Goal: Task Accomplishment & Management: Manage account settings

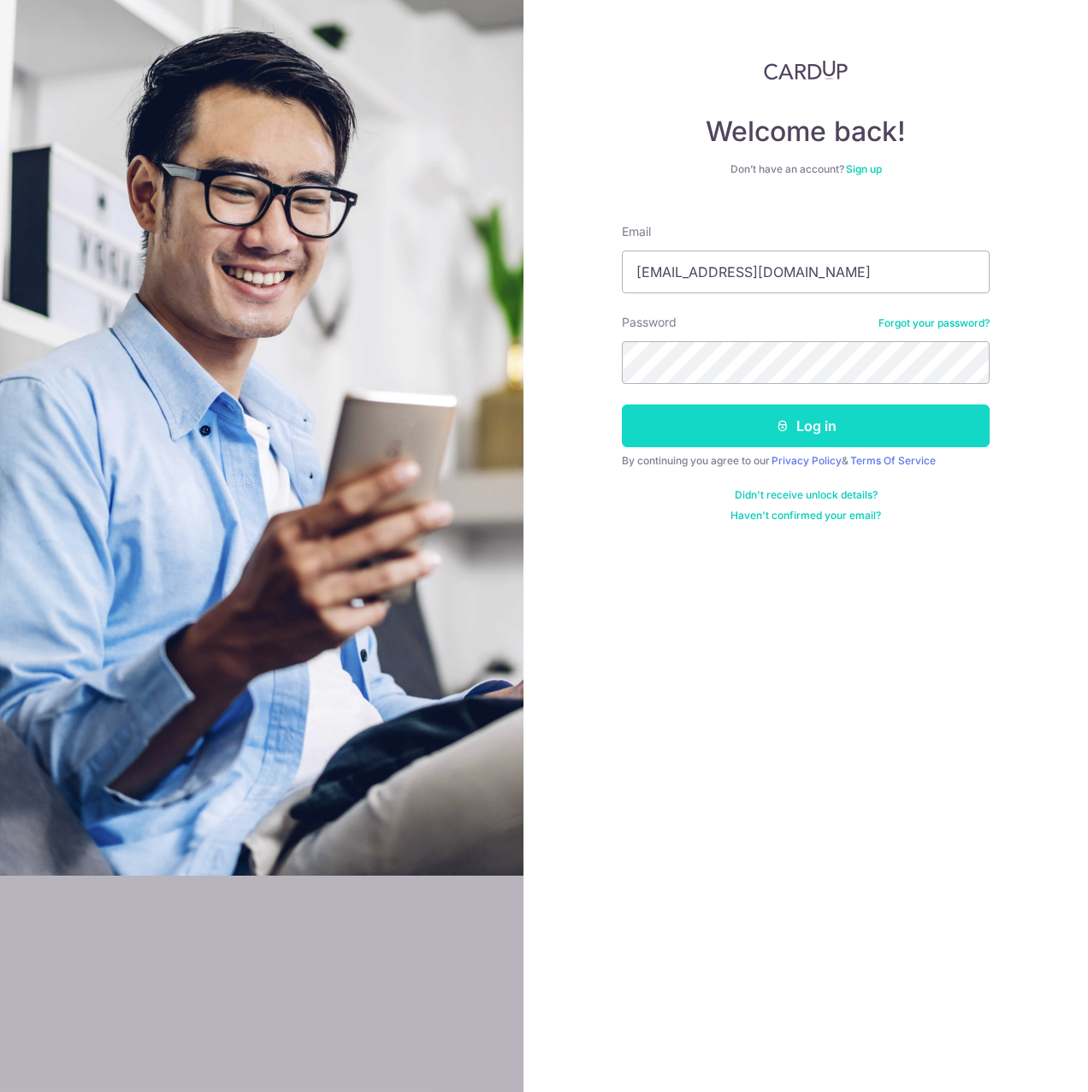
click at [742, 424] on button "Log in" at bounding box center [806, 426] width 368 height 43
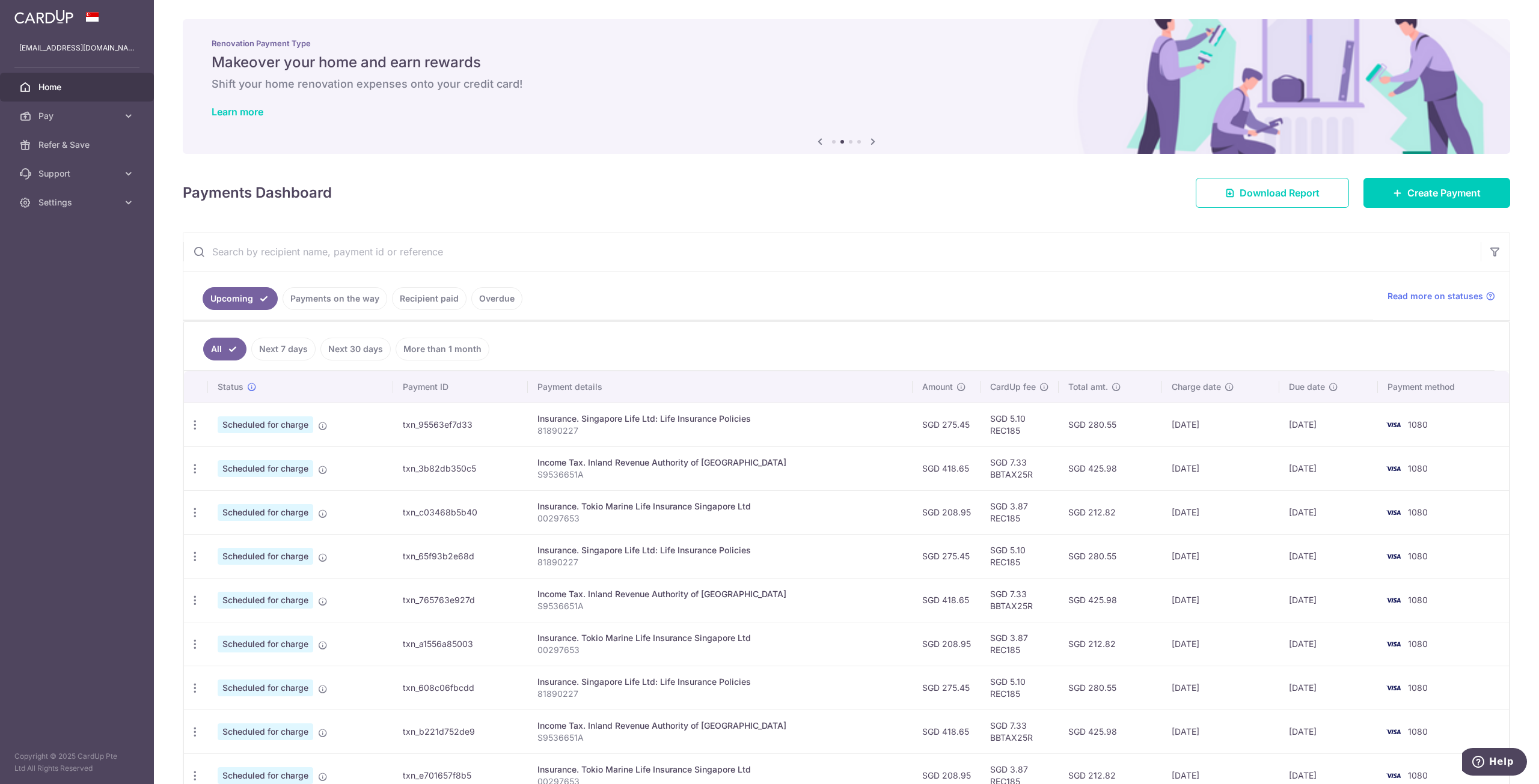
click at [342, 299] on link "Payments on the way" at bounding box center [335, 299] width 105 height 23
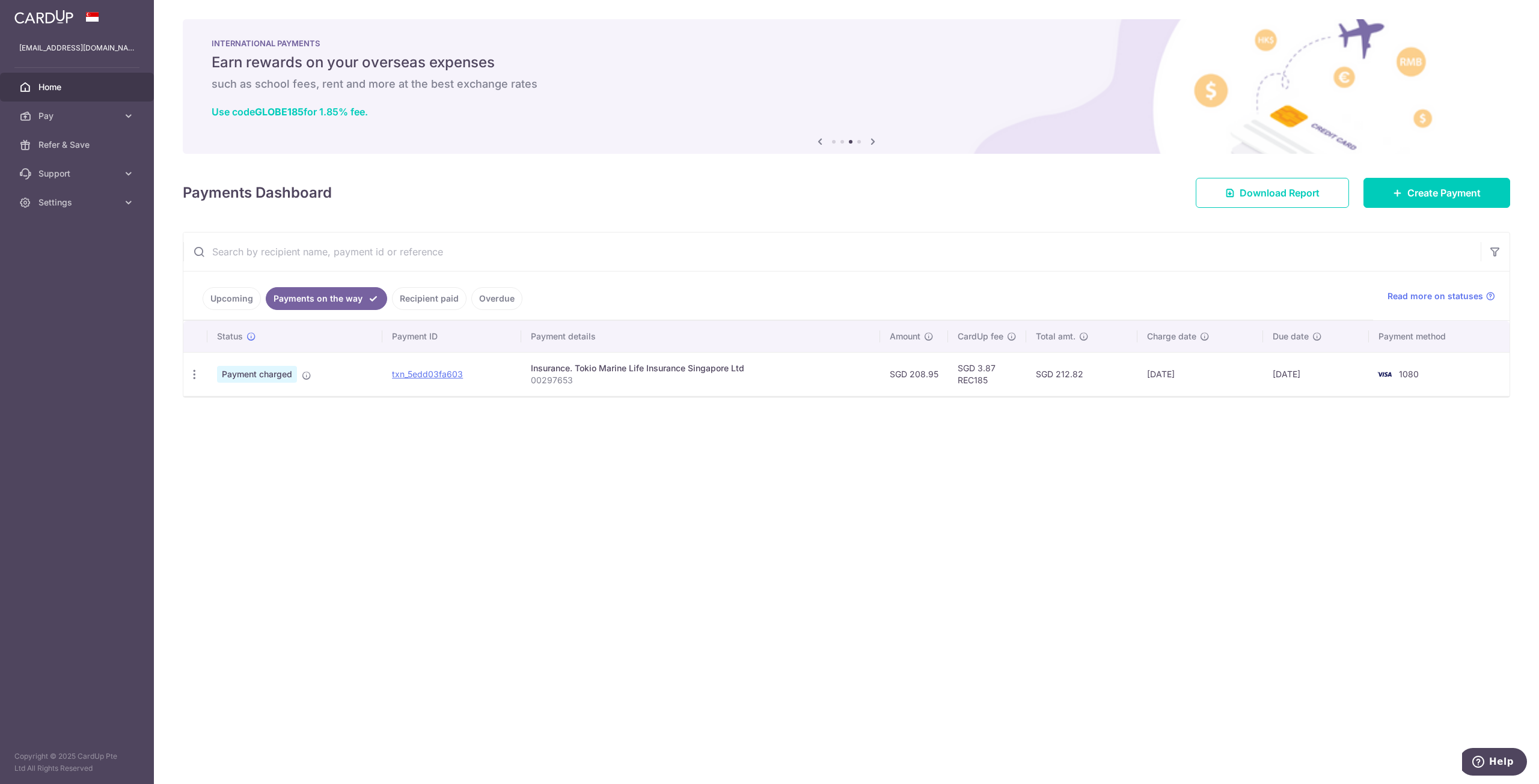
click at [428, 303] on link "Recipient paid" at bounding box center [429, 299] width 74 height 23
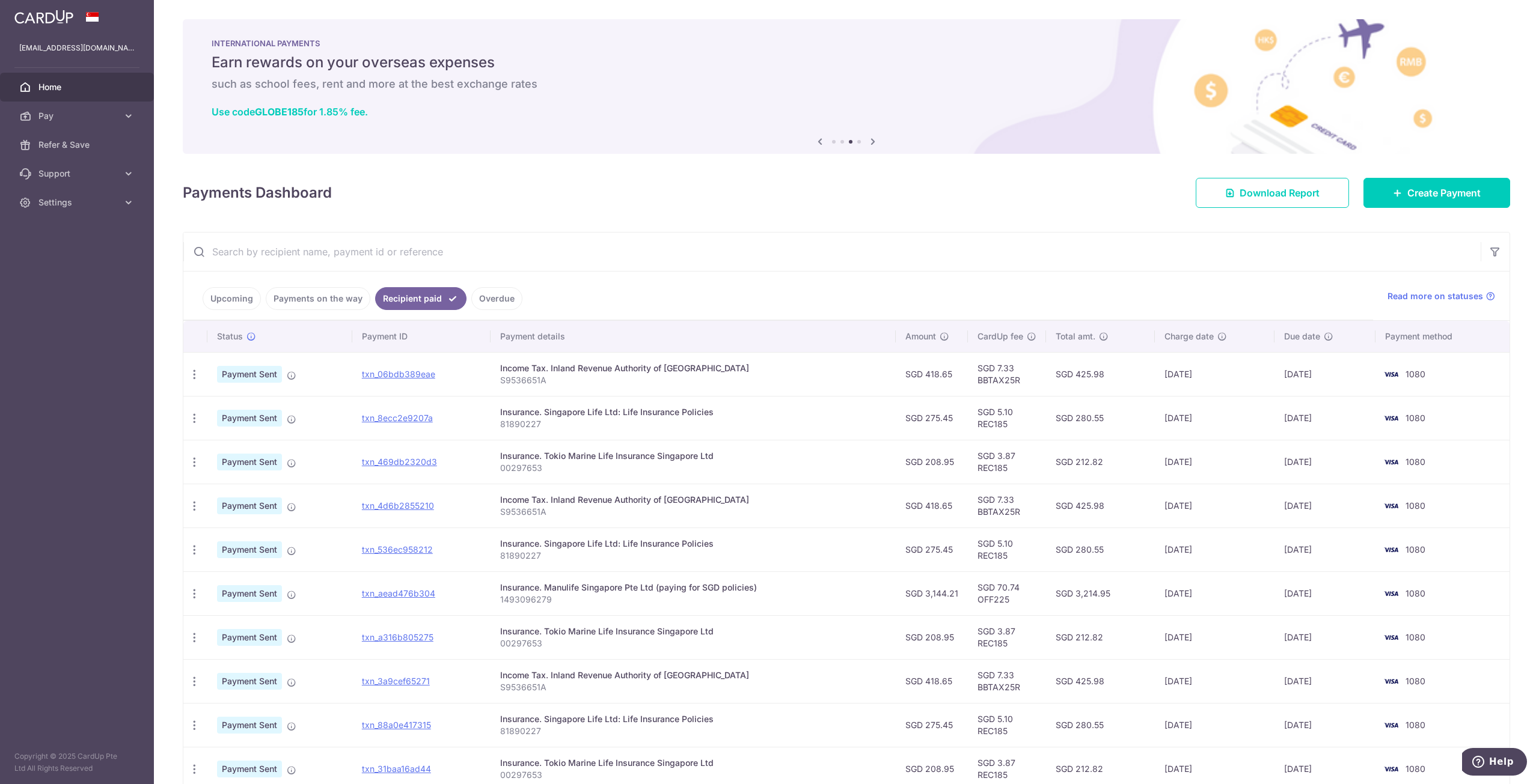
click at [331, 303] on link "Payments on the way" at bounding box center [318, 299] width 105 height 23
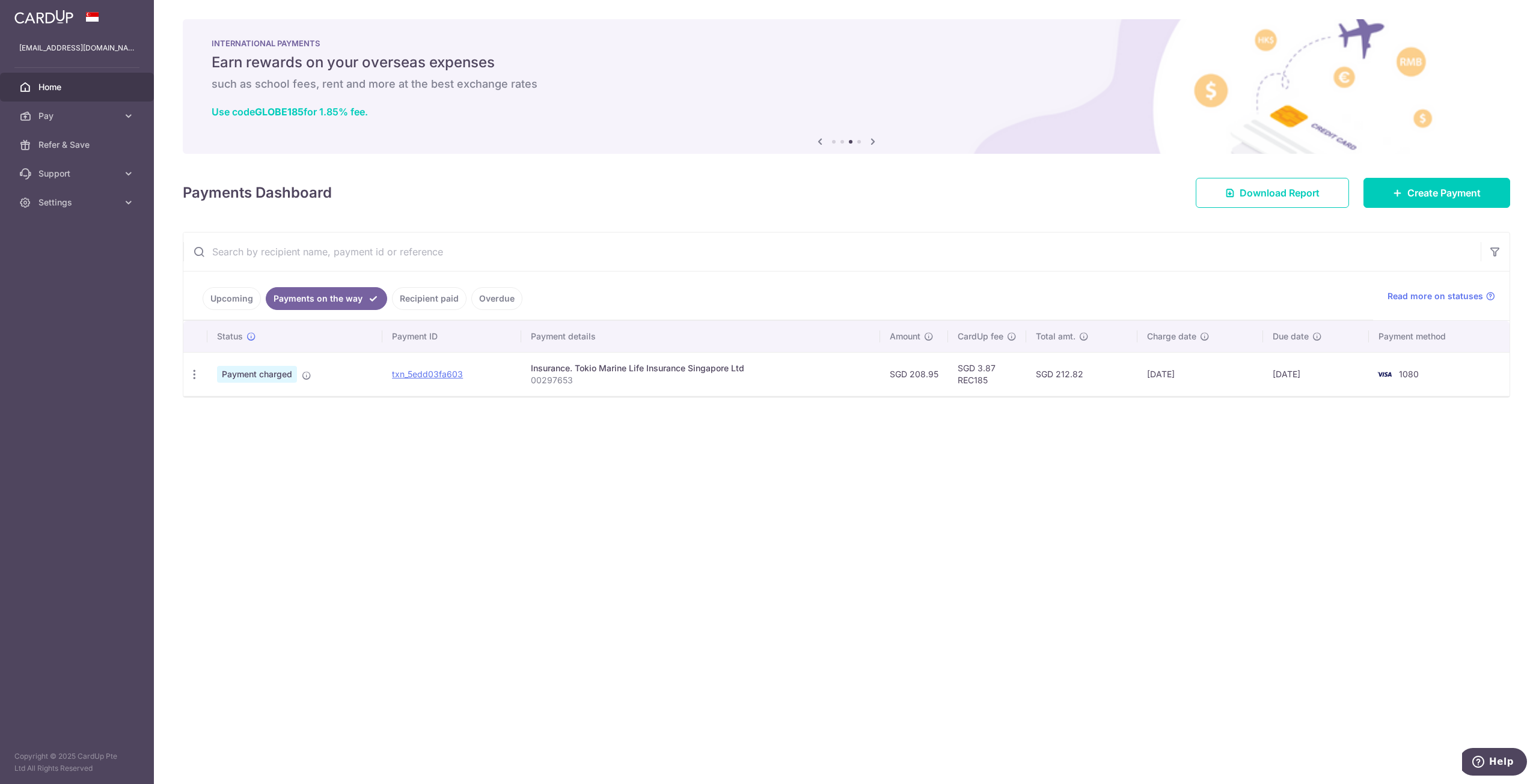
click at [248, 296] on link "Upcoming" at bounding box center [231, 299] width 58 height 23
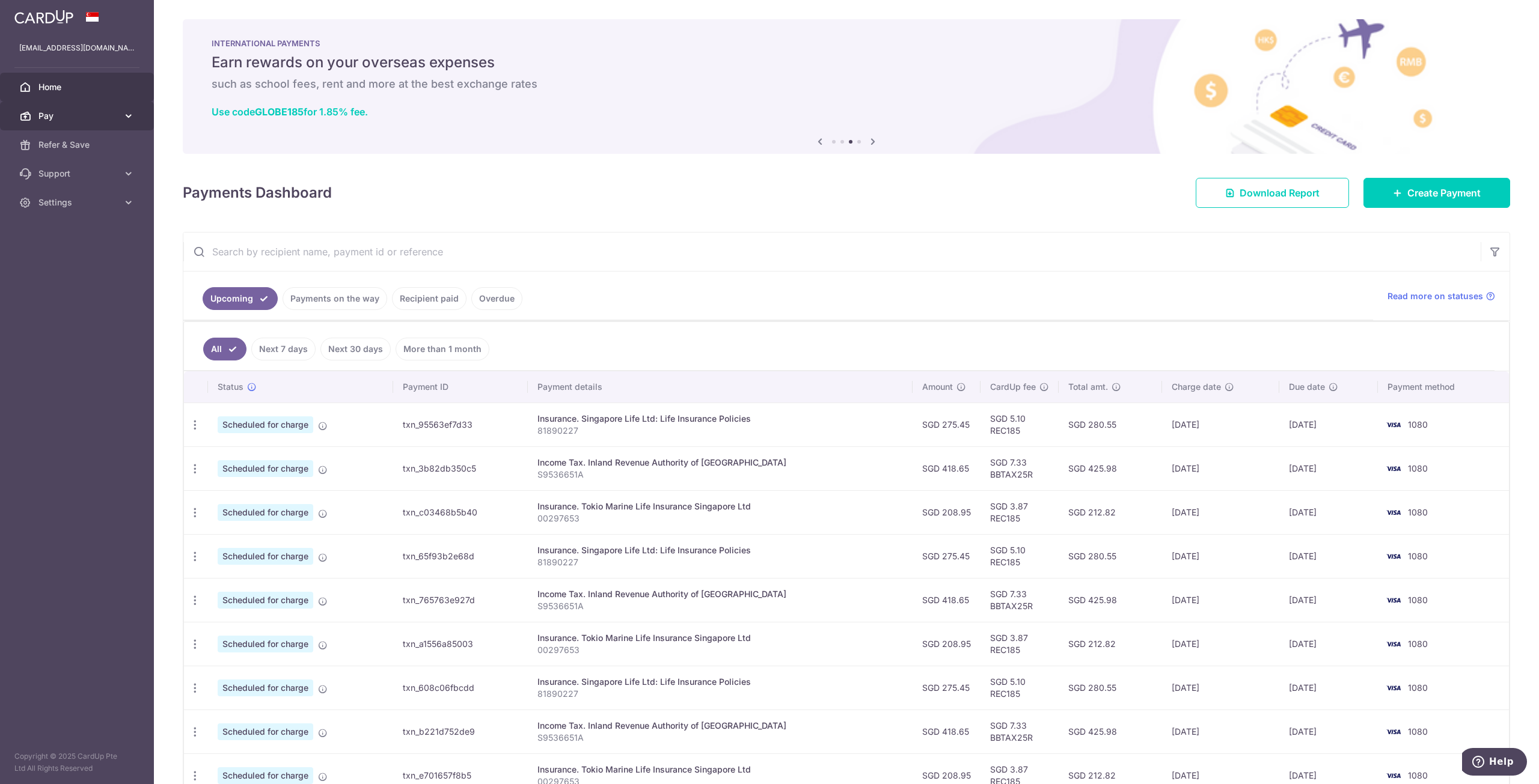
click at [90, 120] on span "Pay" at bounding box center [78, 116] width 79 height 12
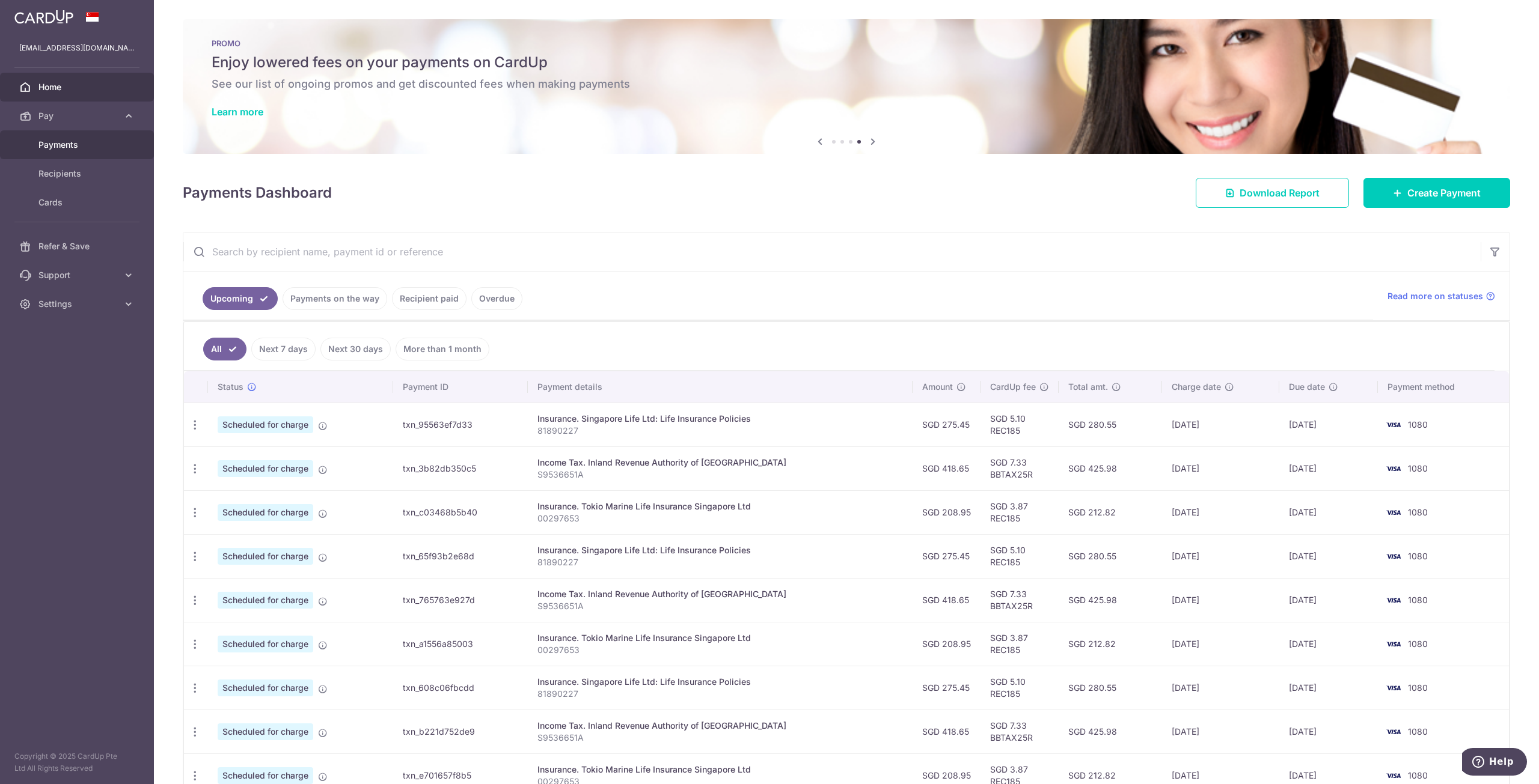
click at [91, 141] on span "Payments" at bounding box center [78, 145] width 79 height 12
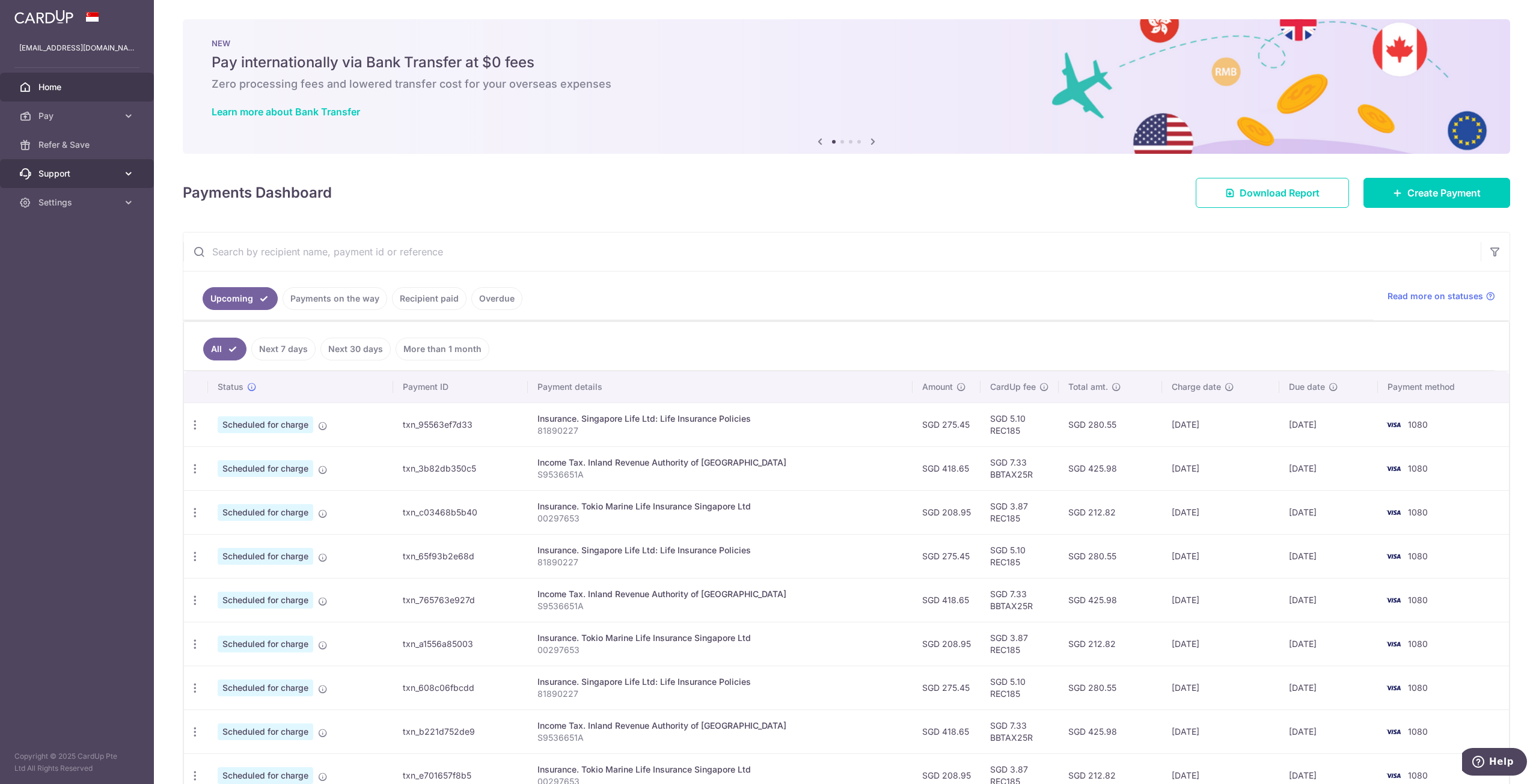
click at [86, 176] on span "Support" at bounding box center [78, 174] width 79 height 12
click at [84, 206] on span "FAQ" at bounding box center [78, 202] width 79 height 12
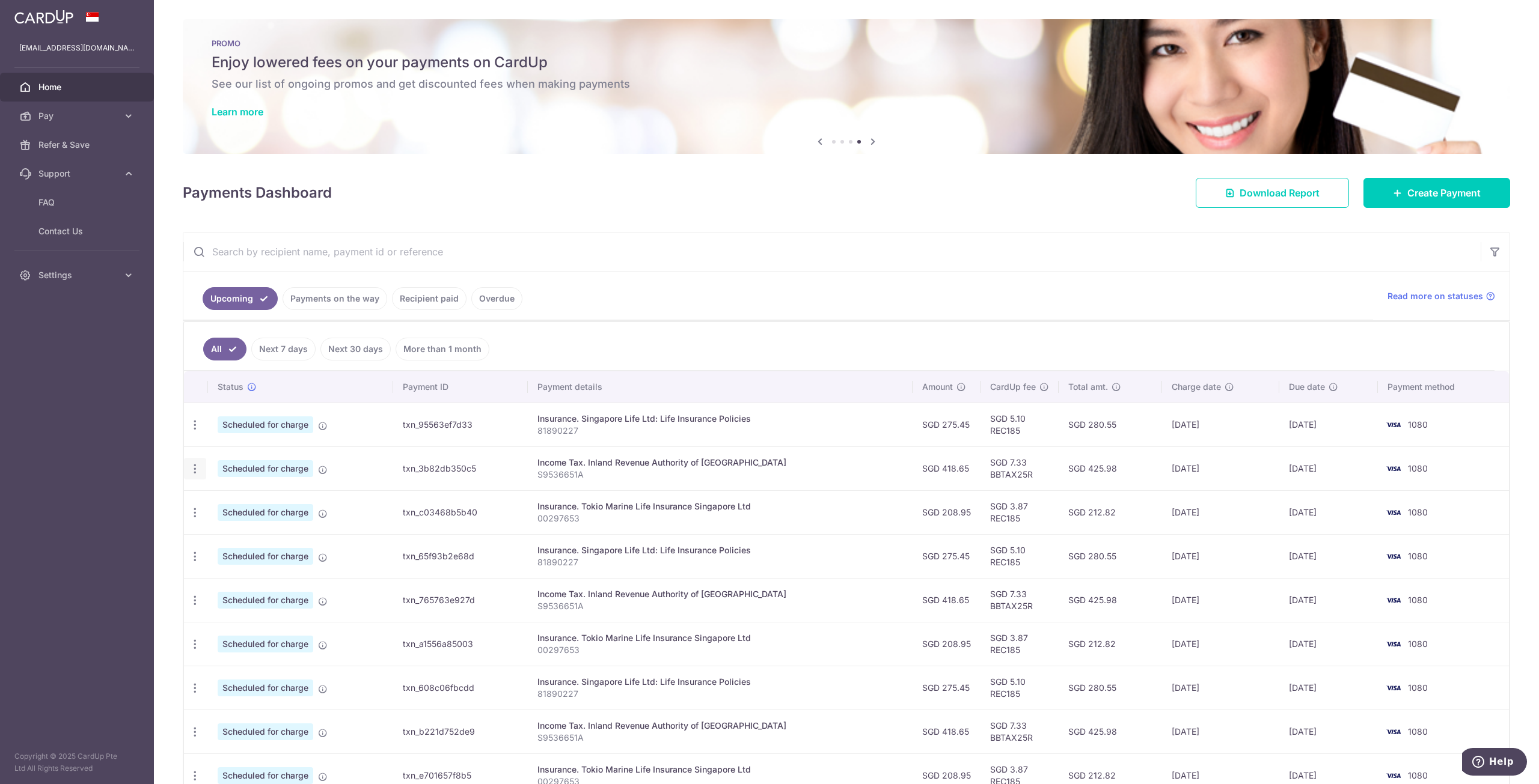
click at [196, 475] on icon "button" at bounding box center [195, 469] width 13 height 13
click at [280, 503] on span "Update payment" at bounding box center [259, 502] width 82 height 15
radio input "true"
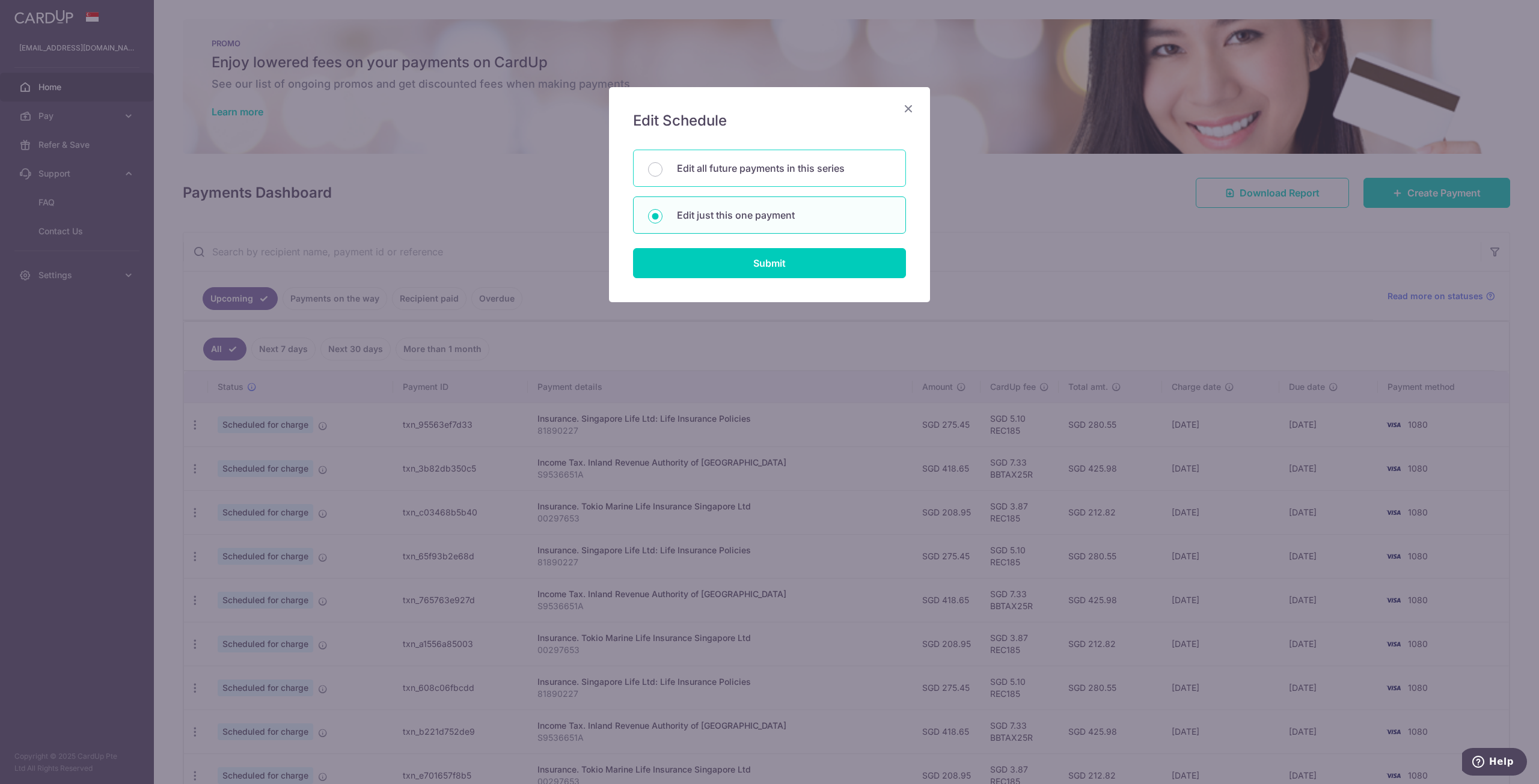
click at [836, 164] on p "Edit all future payments in this series" at bounding box center [784, 168] width 214 height 15
click at [663, 164] on input "Edit all future payments in this series" at bounding box center [655, 169] width 15 height 15
click at [905, 115] on icon "Close" at bounding box center [908, 108] width 15 height 15
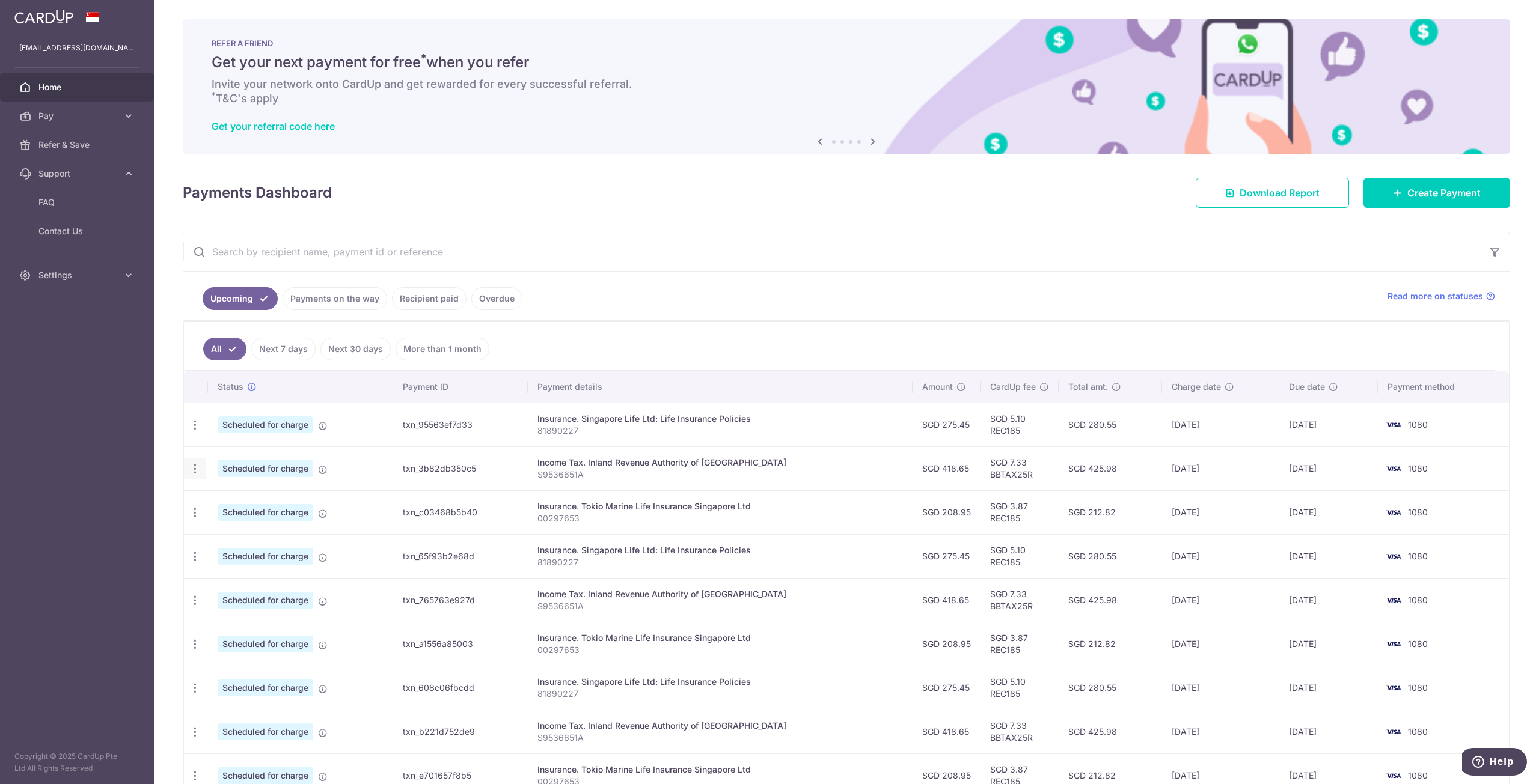
click at [195, 471] on icon "button" at bounding box center [195, 469] width 13 height 13
click at [218, 495] on link "Update payment" at bounding box center [247, 502] width 125 height 29
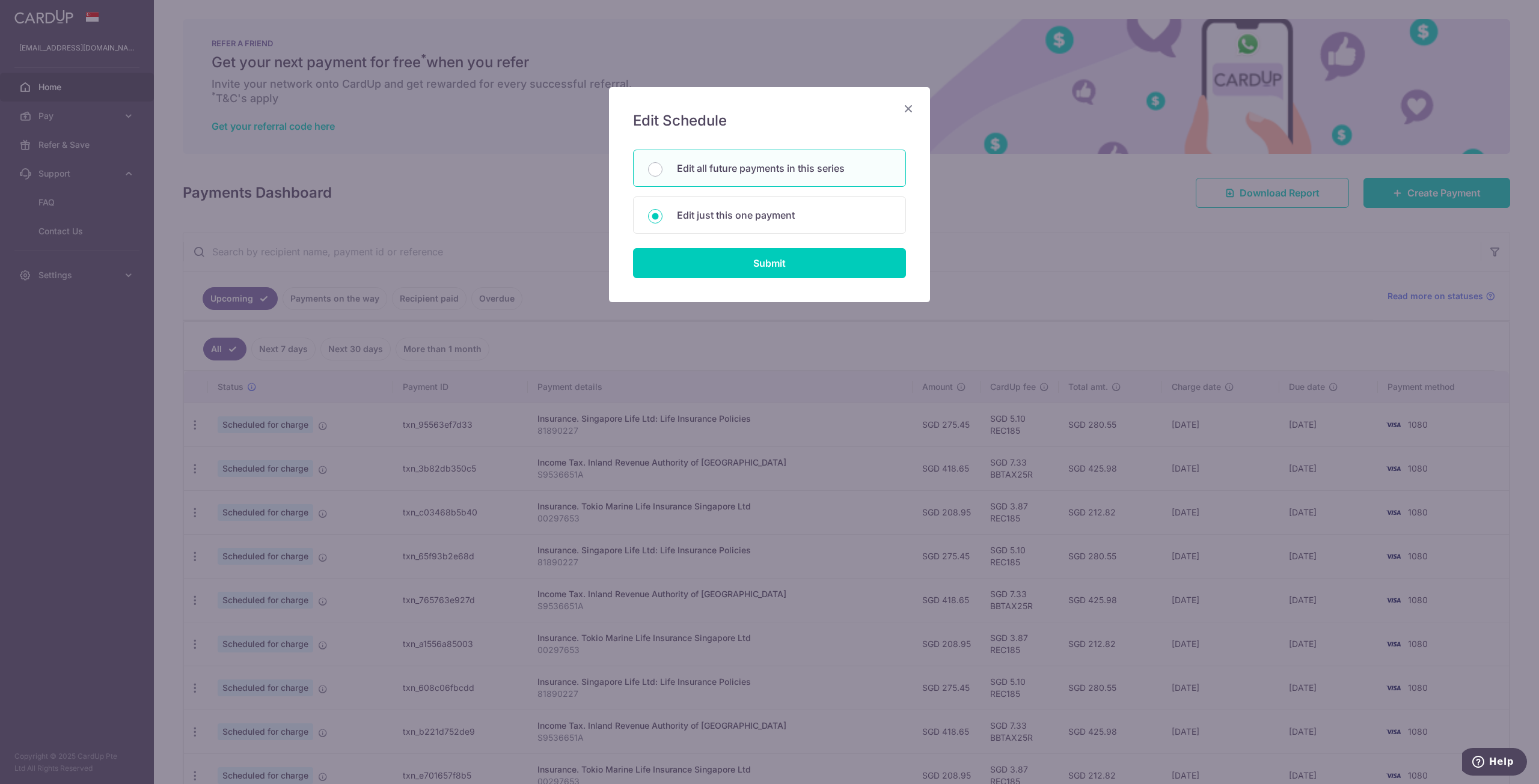
click at [723, 181] on div "Edit all future payments in this series" at bounding box center [770, 168] width 273 height 37
radio input "true"
click at [727, 260] on input "Submit" at bounding box center [770, 263] width 273 height 30
radio input "true"
type input "418.65"
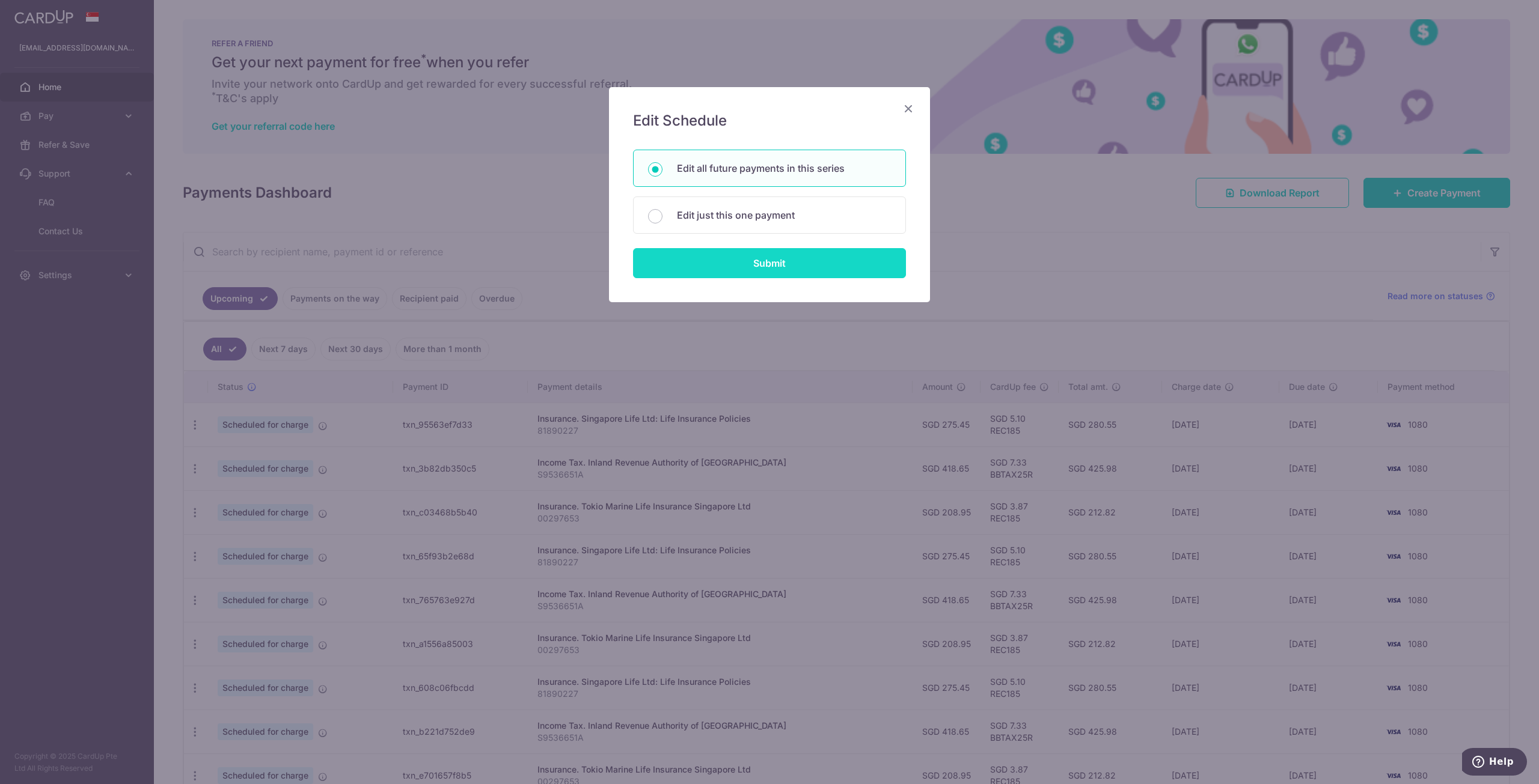
type input "S9536651A"
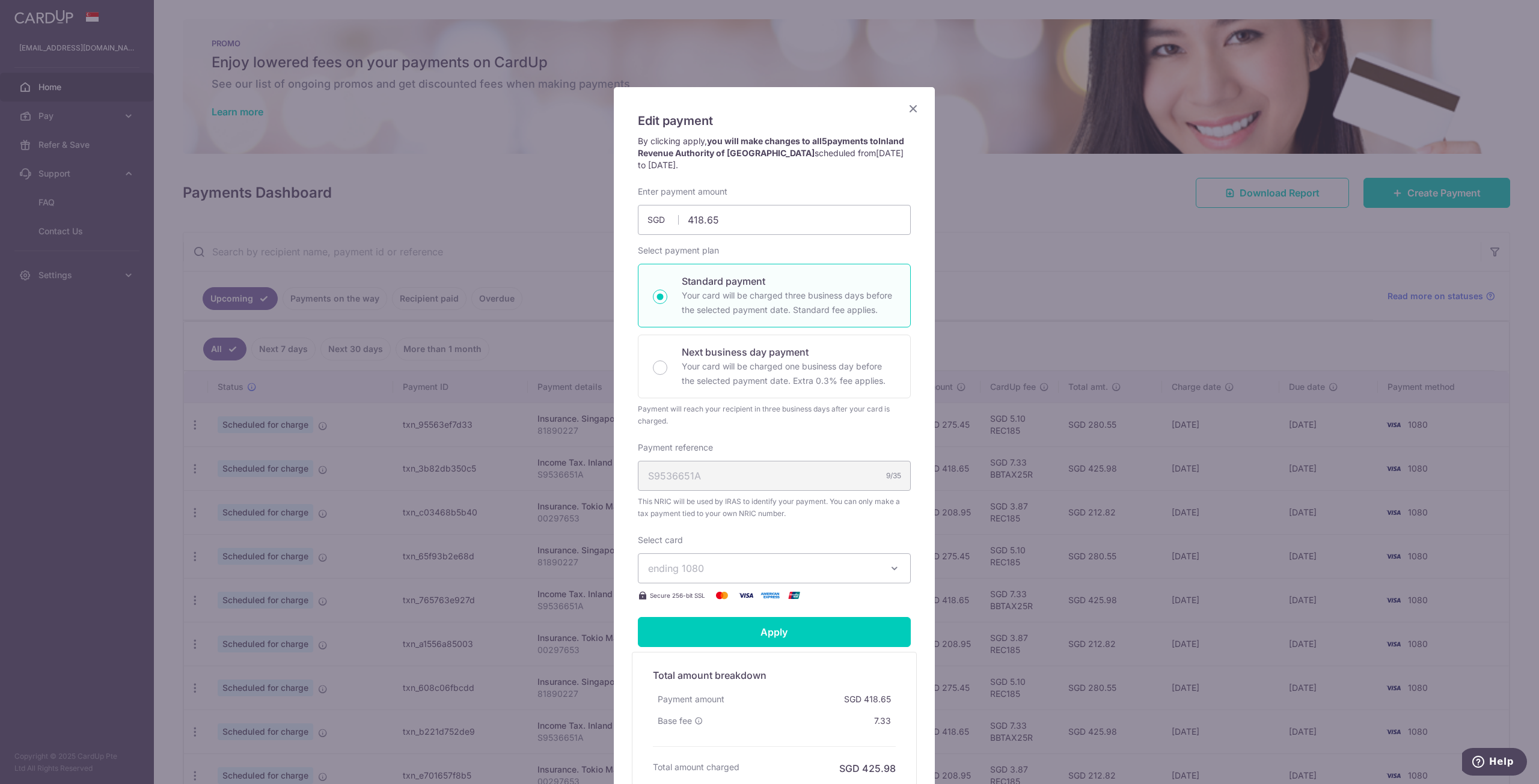
click at [907, 108] on icon "Close" at bounding box center [913, 108] width 15 height 15
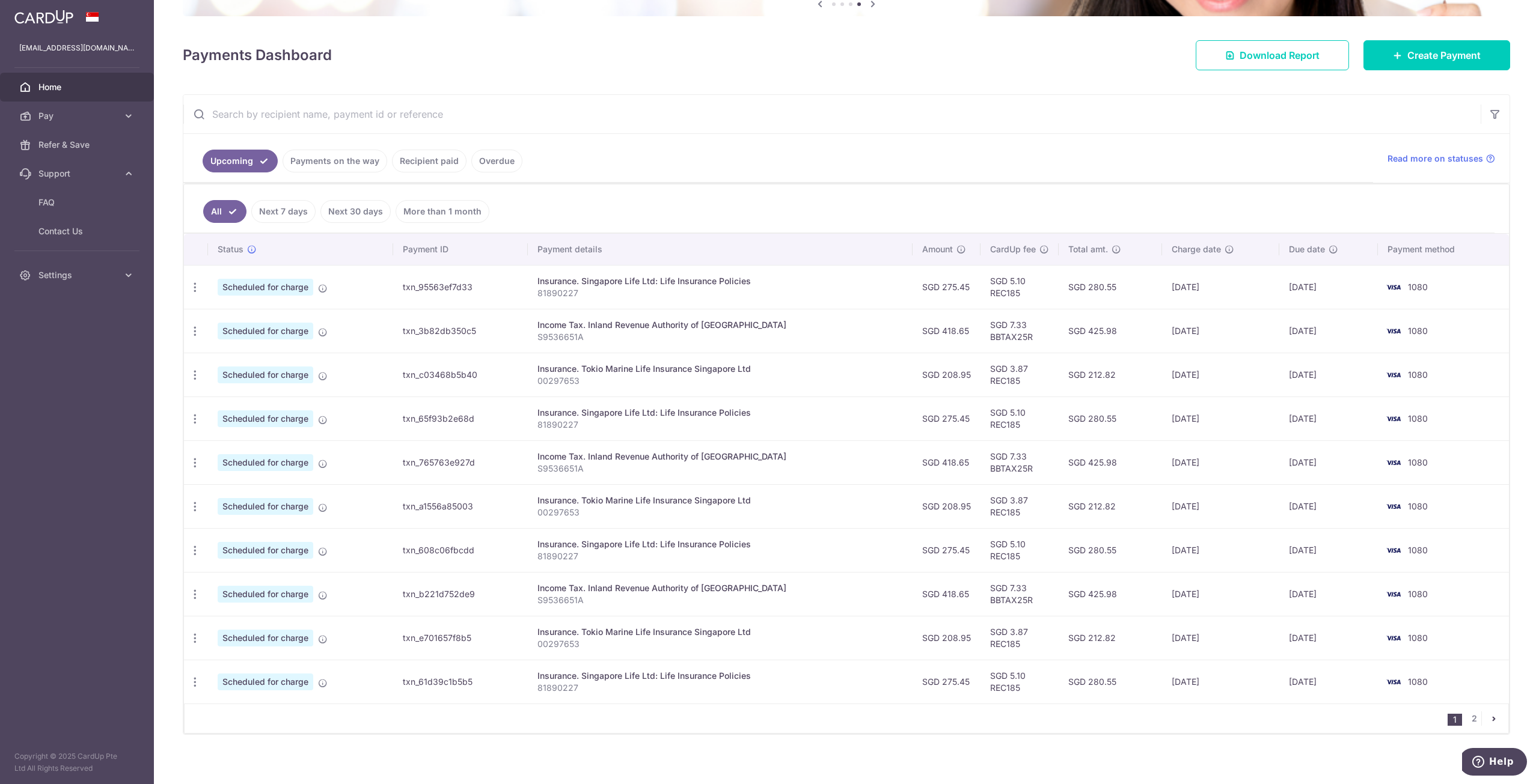
scroll to position [145, 0]
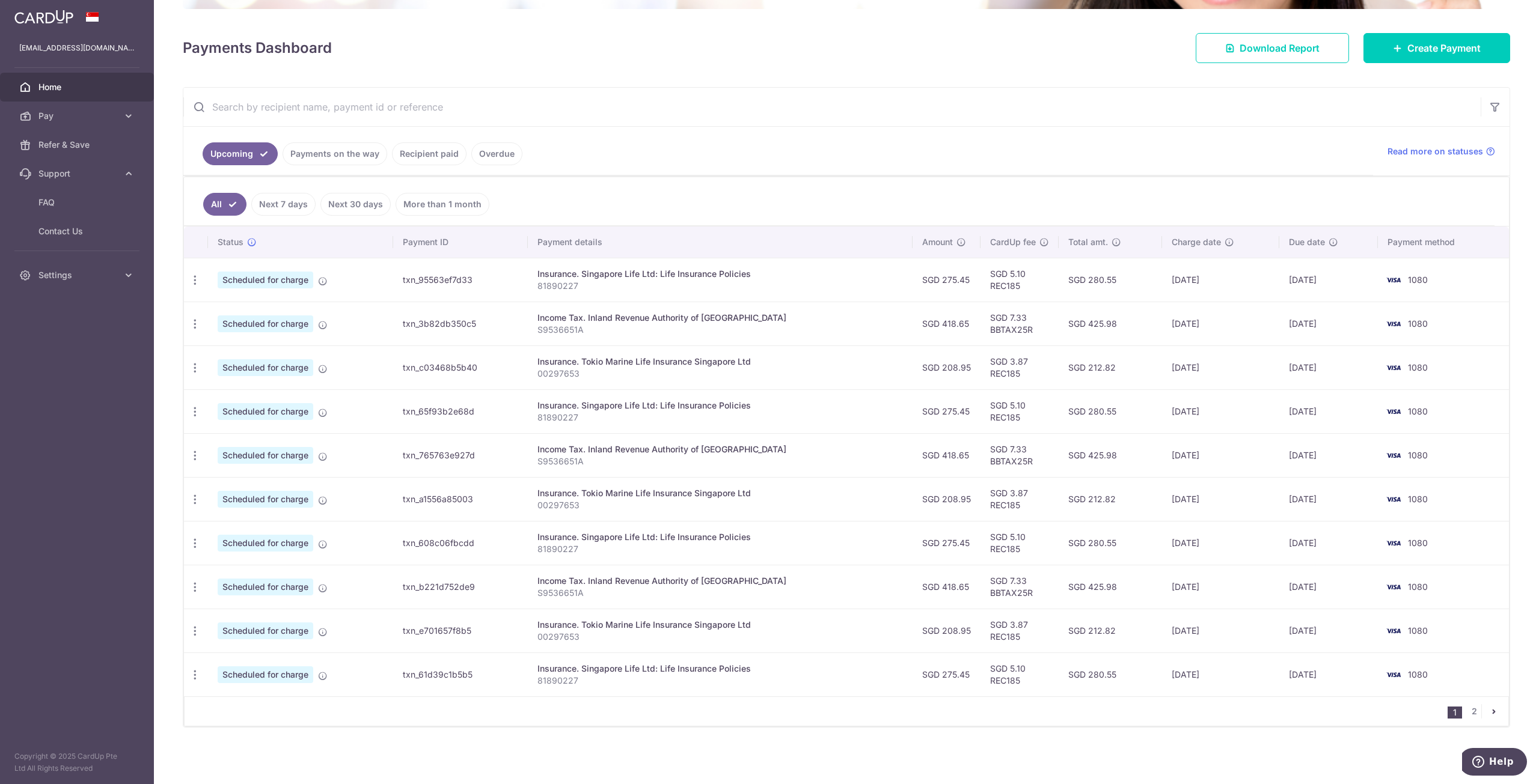
click at [1489, 709] on icon "pager" at bounding box center [1494, 712] width 10 height 10
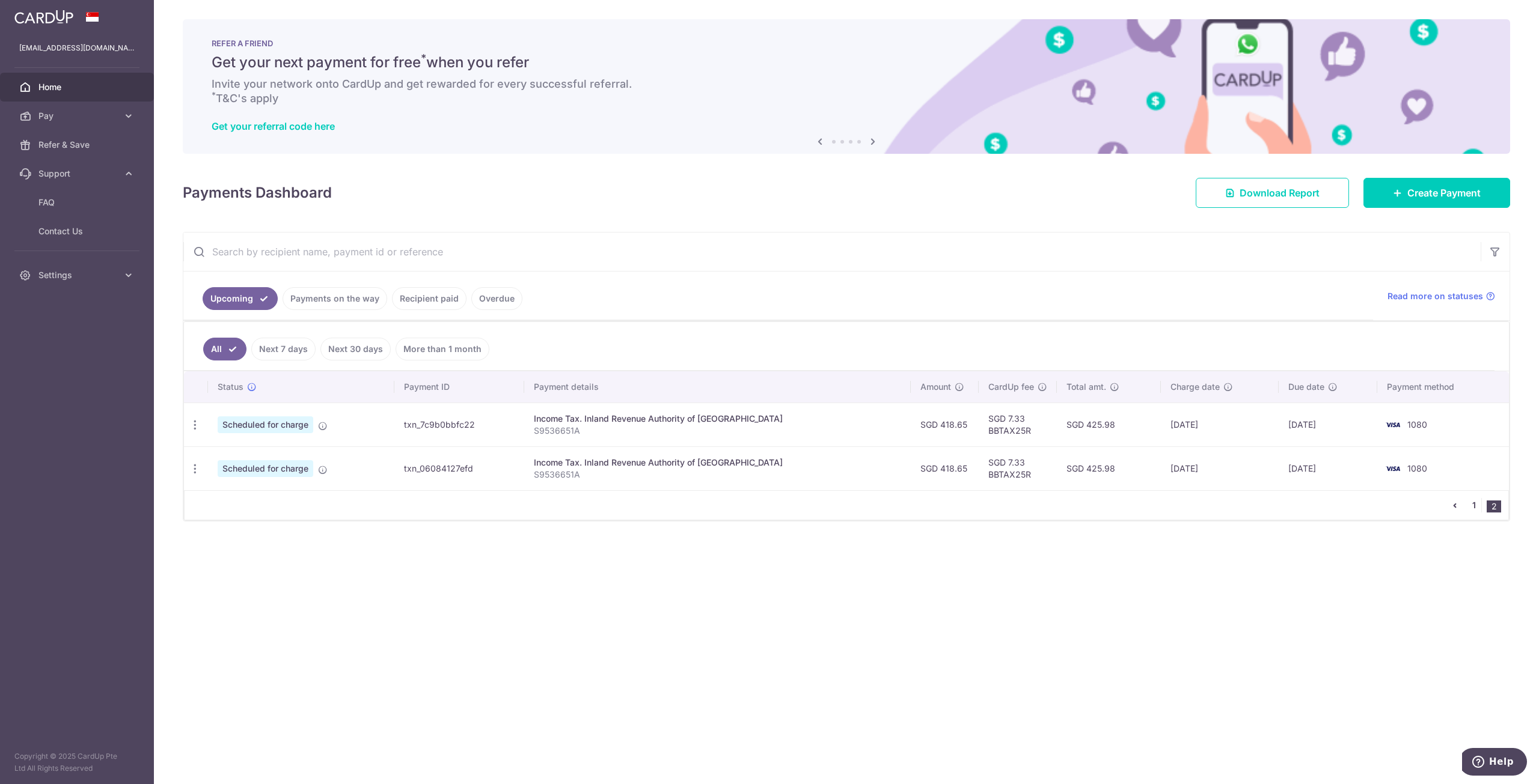
click at [1472, 507] on link "1" at bounding box center [1474, 505] width 15 height 15
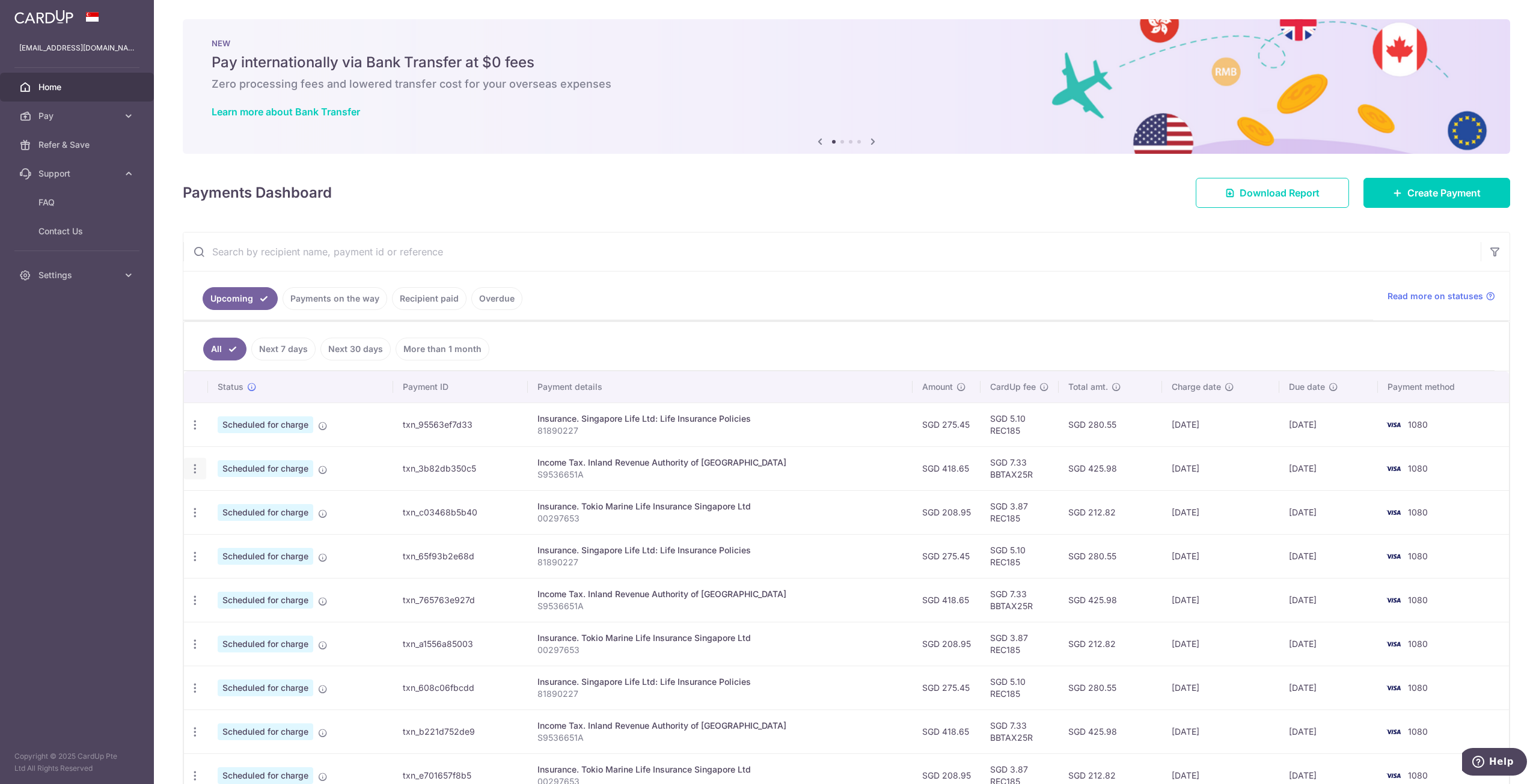
click at [193, 470] on icon "button" at bounding box center [195, 469] width 13 height 13
click at [221, 501] on span "Update payment" at bounding box center [259, 502] width 82 height 15
radio input "true"
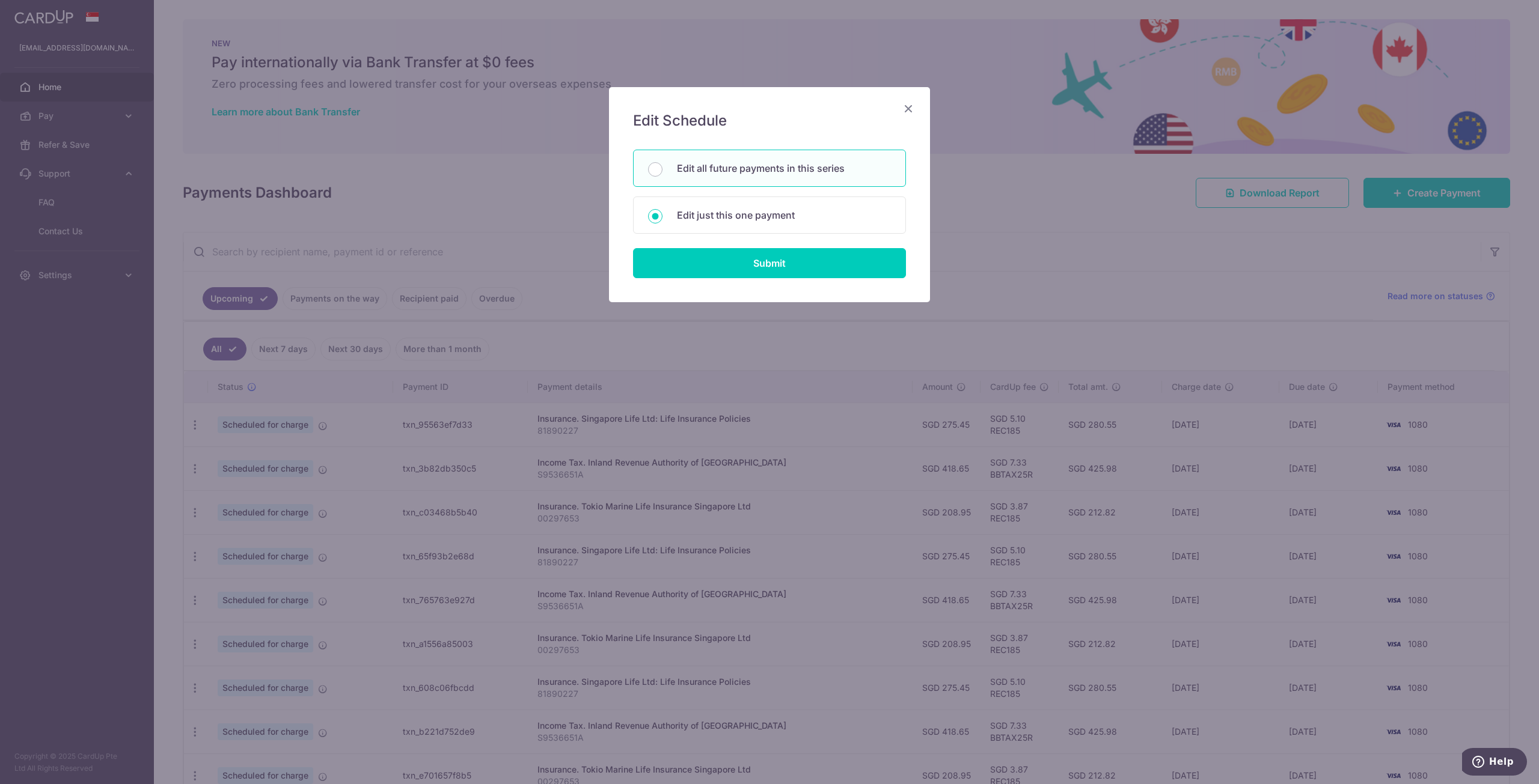
click at [722, 172] on p "Edit all future payments in this series" at bounding box center [784, 168] width 214 height 15
click at [663, 172] on input "Edit all future payments in this series" at bounding box center [655, 169] width 15 height 15
radio input "true"
click at [777, 267] on input "Submit" at bounding box center [770, 263] width 273 height 30
radio input "true"
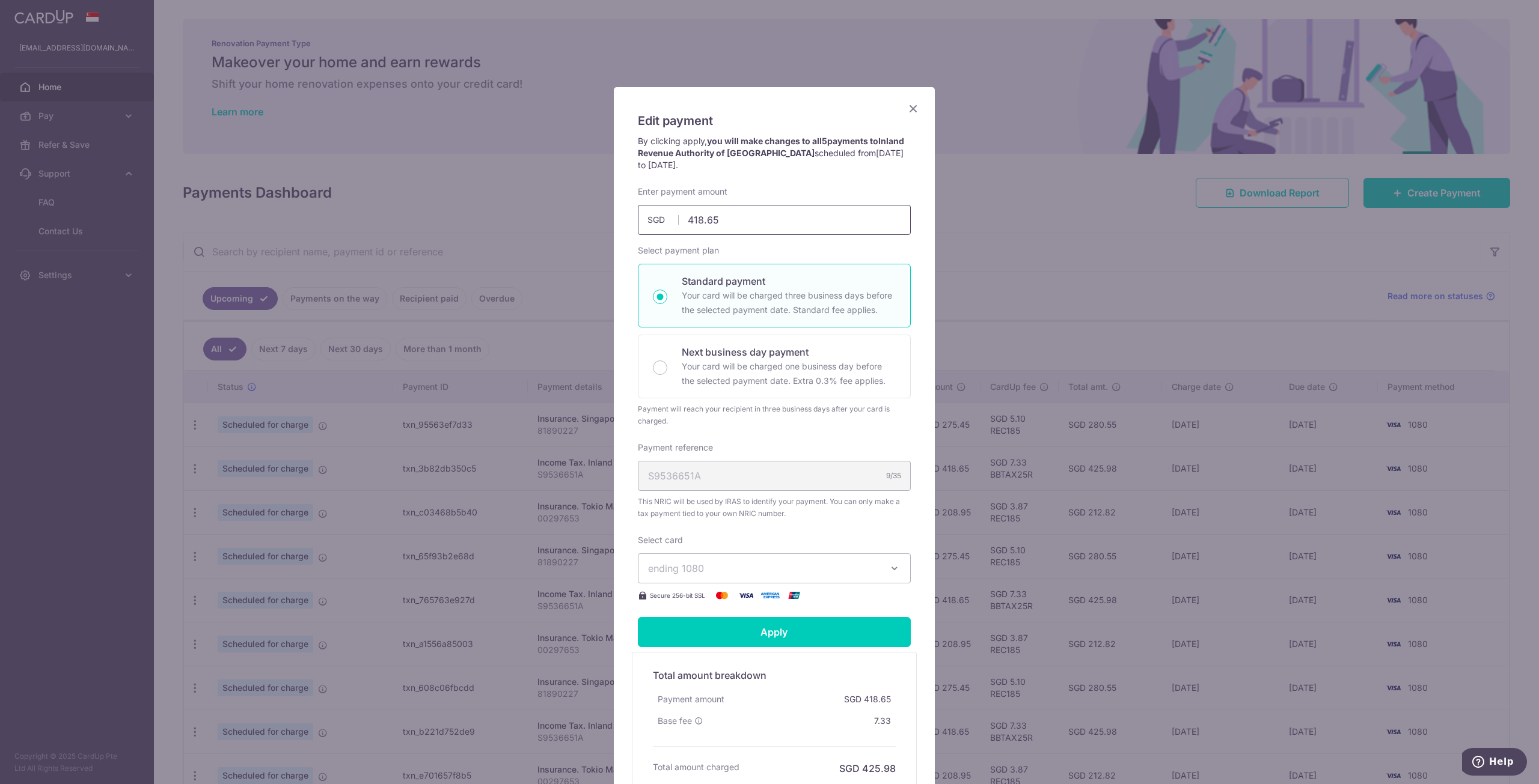
click at [734, 219] on input "418.65" at bounding box center [774, 220] width 273 height 30
type input "4"
type input "389.90"
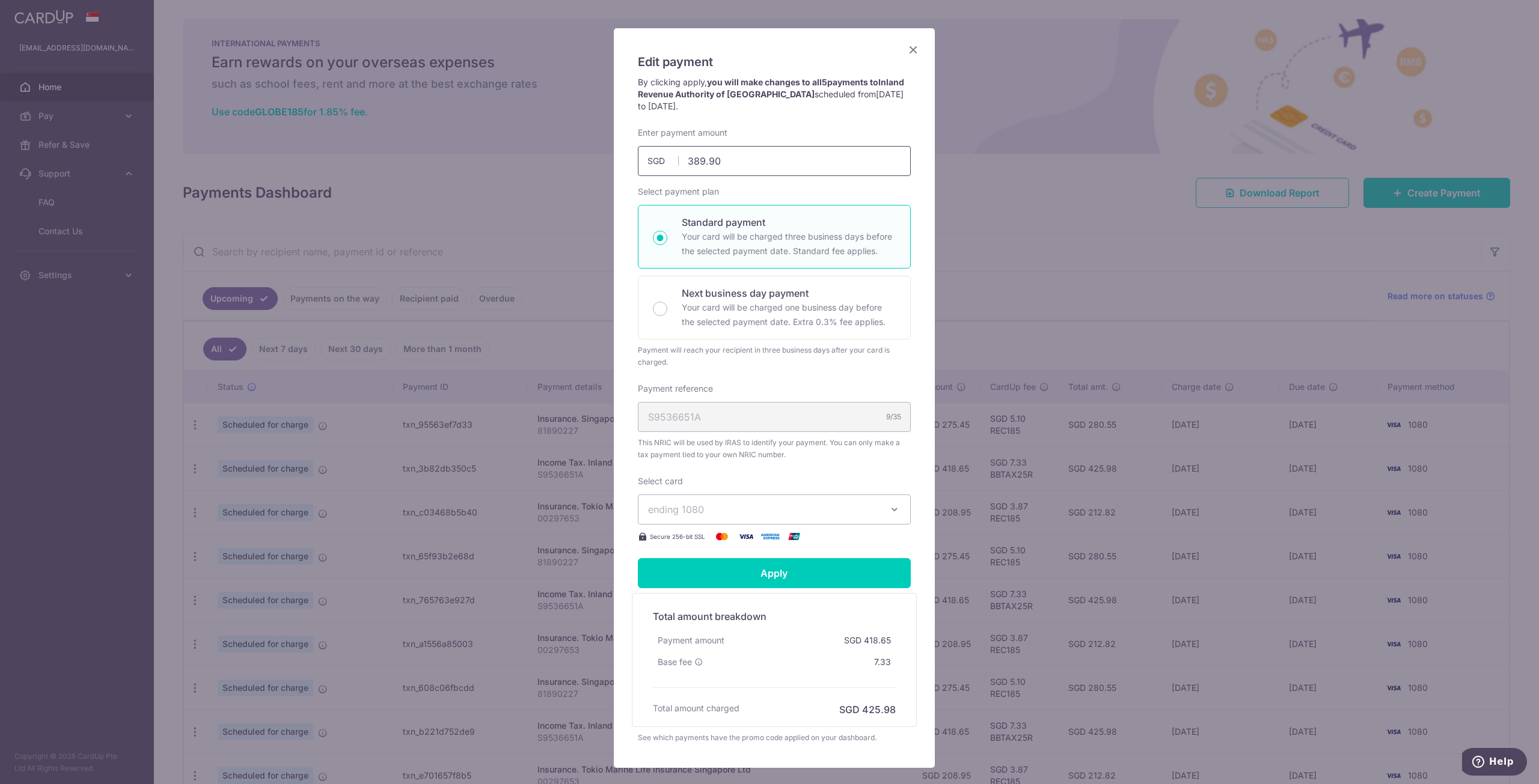
scroll to position [120, 0]
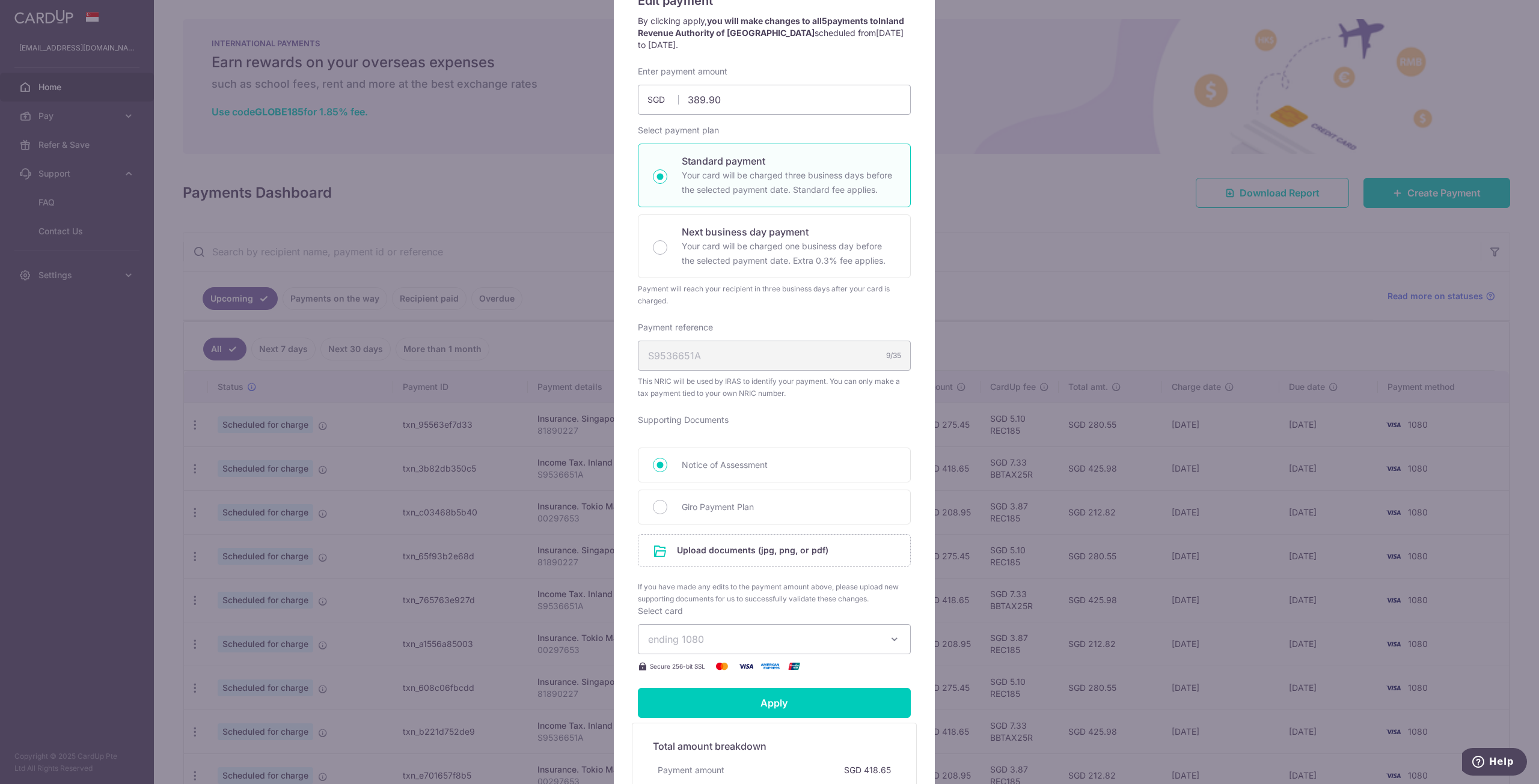
click at [798, 456] on div "Enter payment amount 389.90 389.90 SGD To change the payment amount, please can…" at bounding box center [774, 370] width 273 height 608
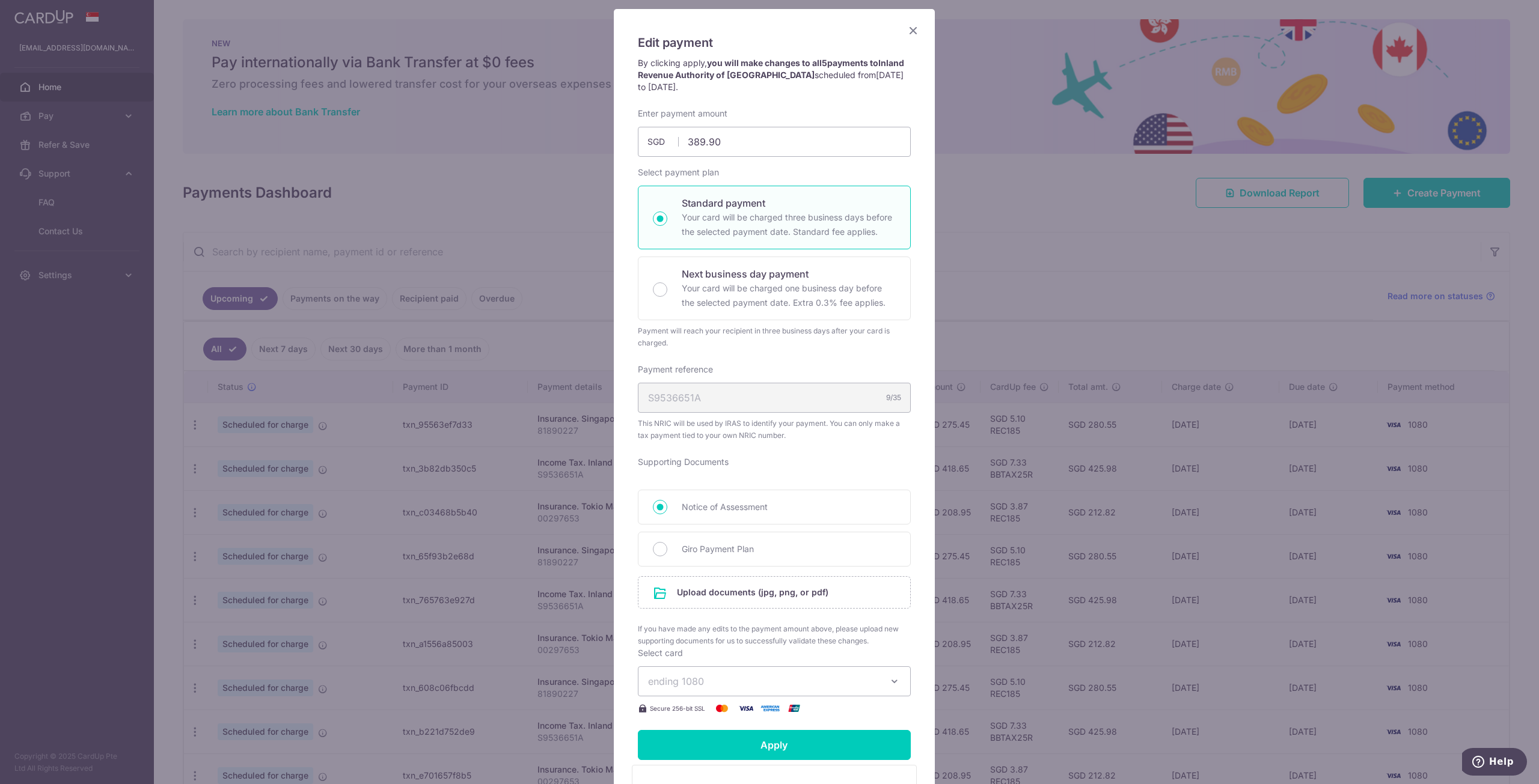
scroll to position [0, 0]
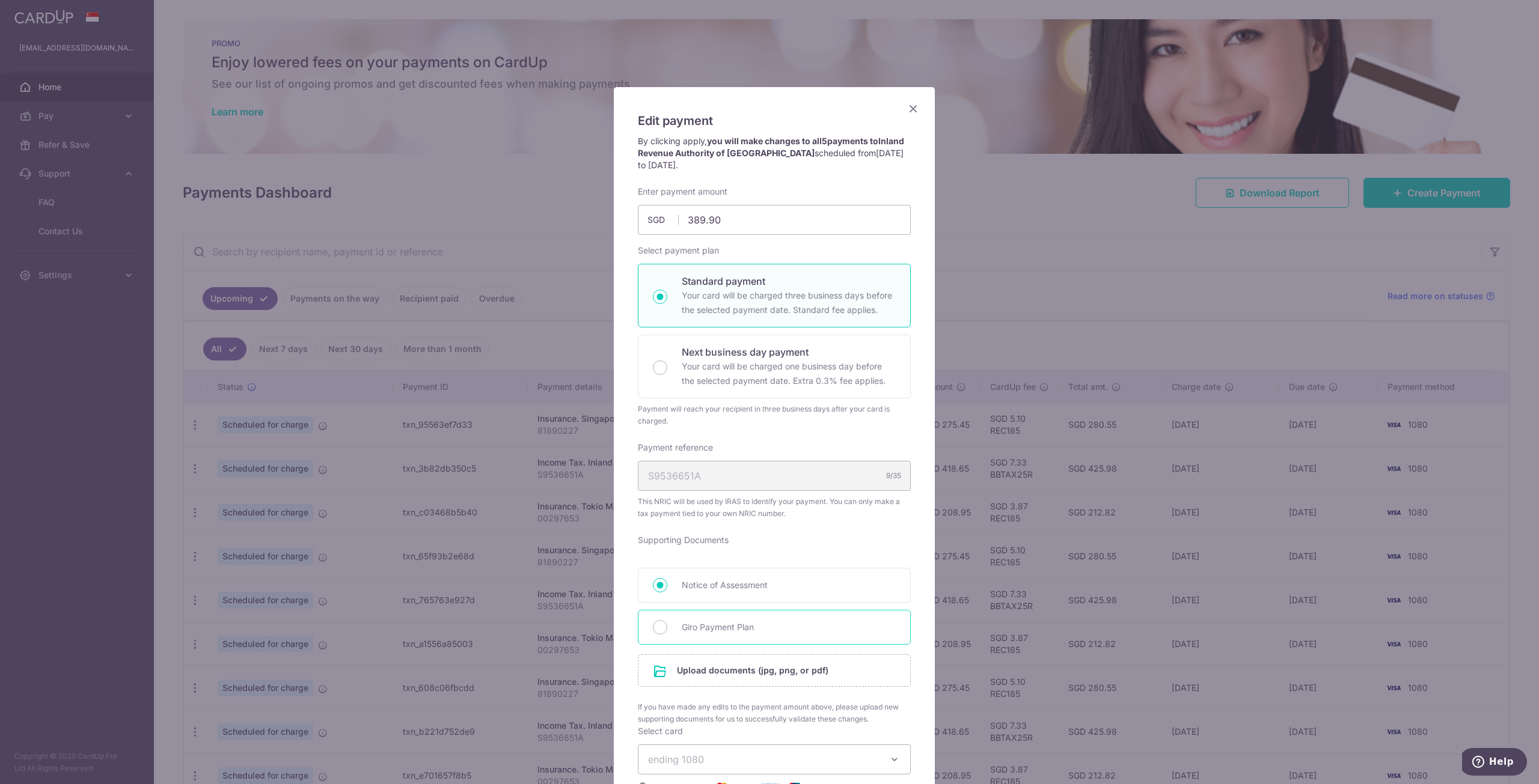
click at [712, 617] on div "Giro Payment Plan" at bounding box center [774, 627] width 273 height 35
click at [661, 624] on input "Giro Payment Plan" at bounding box center [660, 627] width 15 height 15
radio input "true"
click at [751, 672] on input "file" at bounding box center [774, 671] width 272 height 31
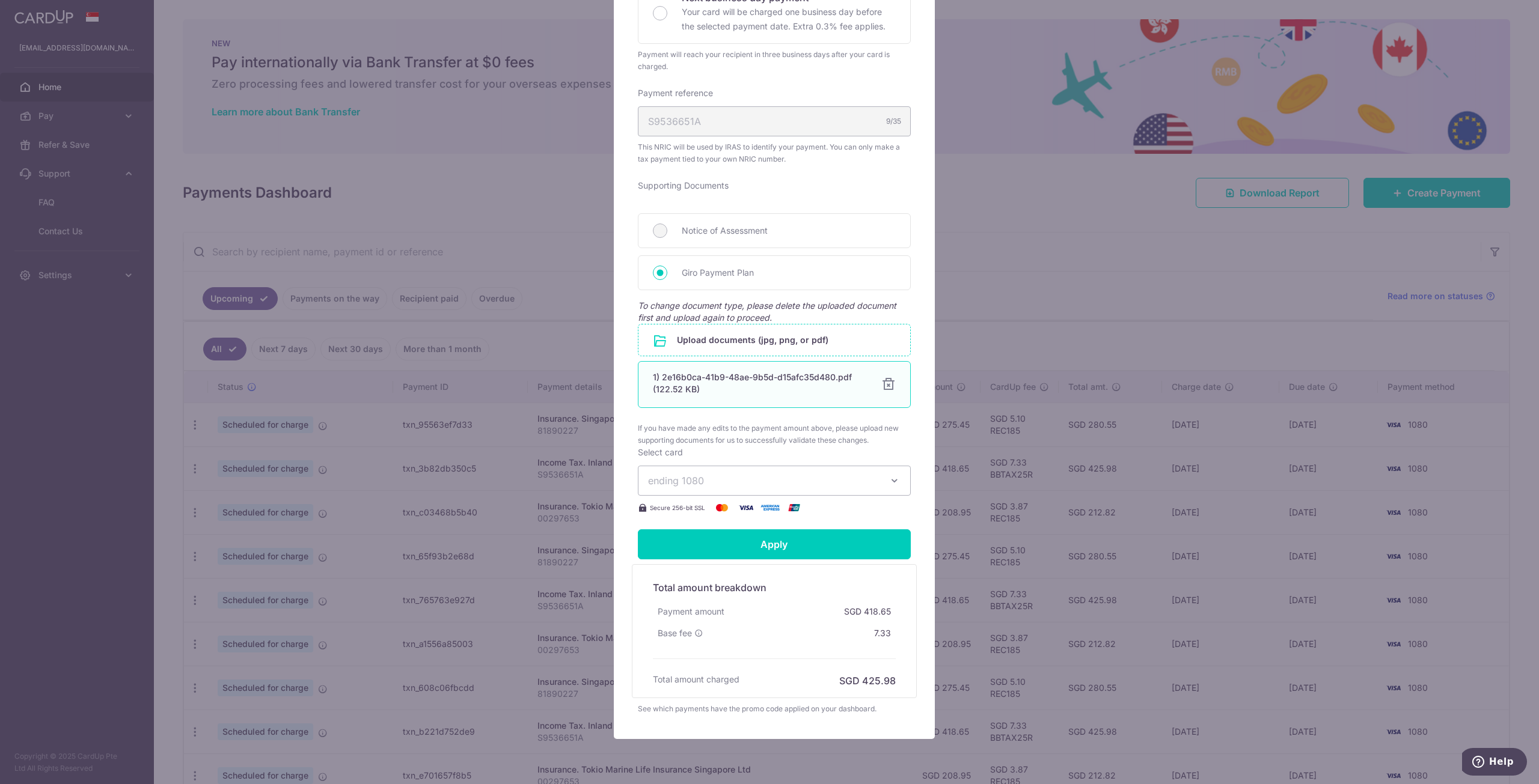
scroll to position [360, 0]
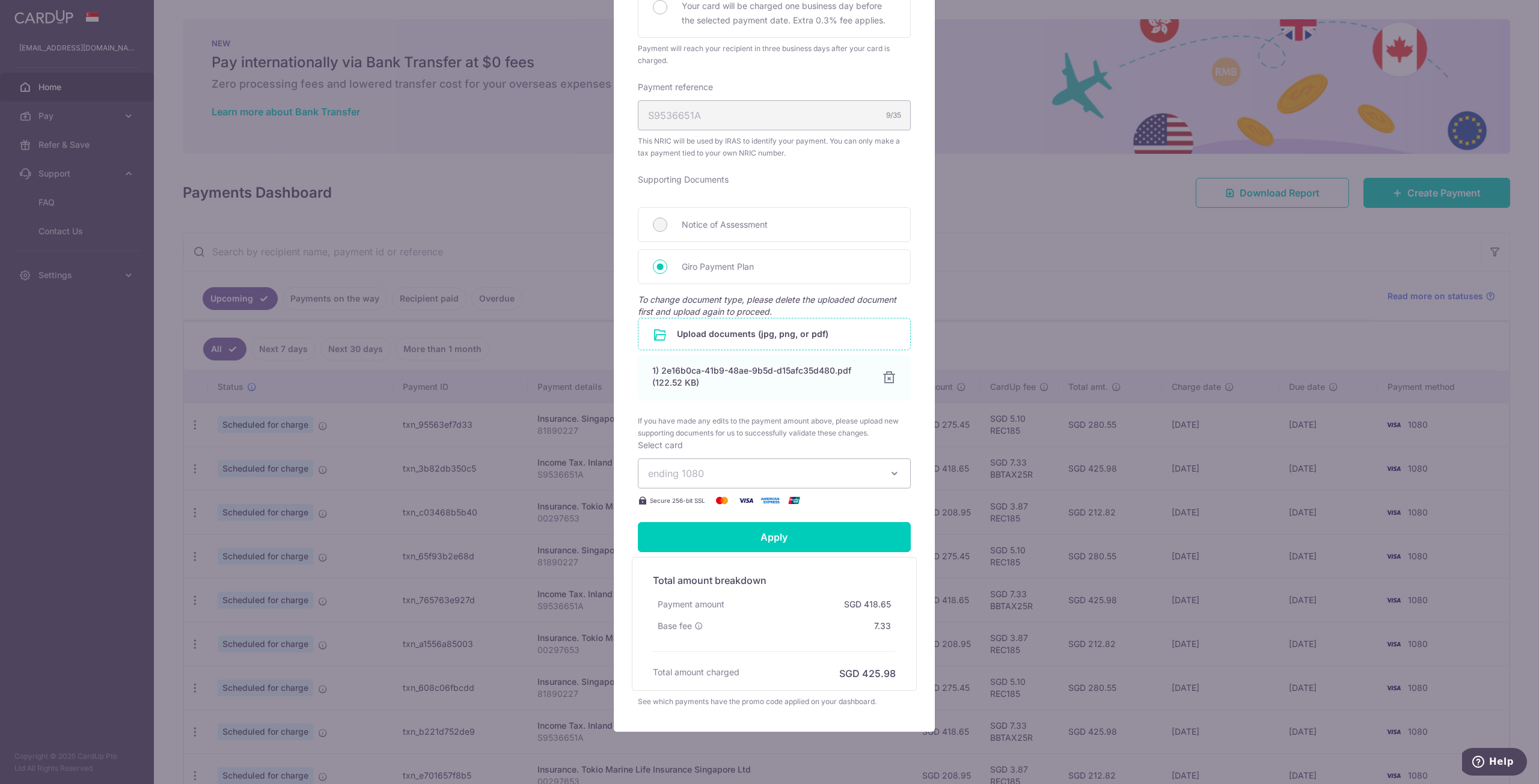
click at [744, 473] on span "ending 1080" at bounding box center [763, 473] width 231 height 15
click at [732, 530] on span "**** 1080" at bounding box center [774, 530] width 252 height 15
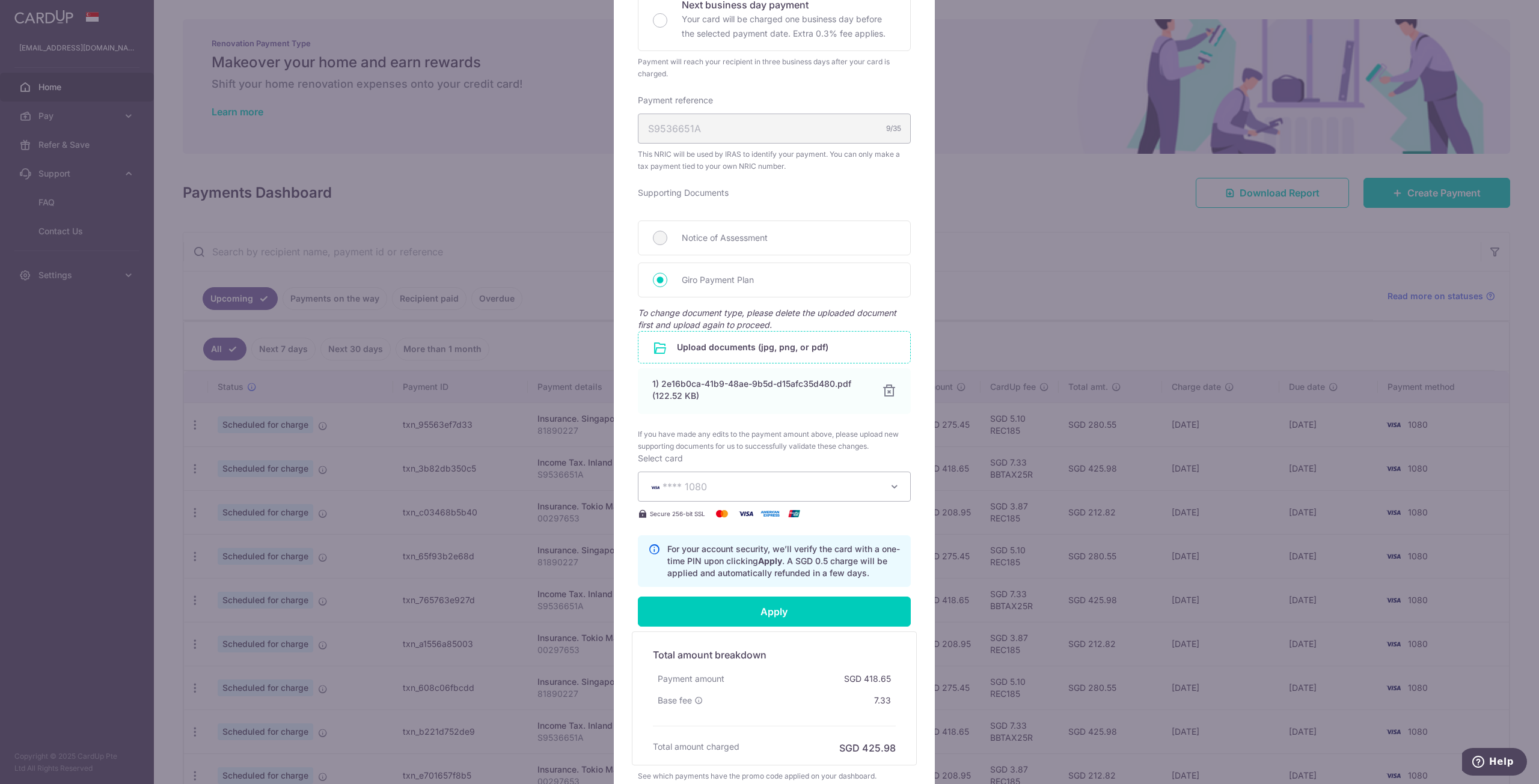
scroll to position [397, 0]
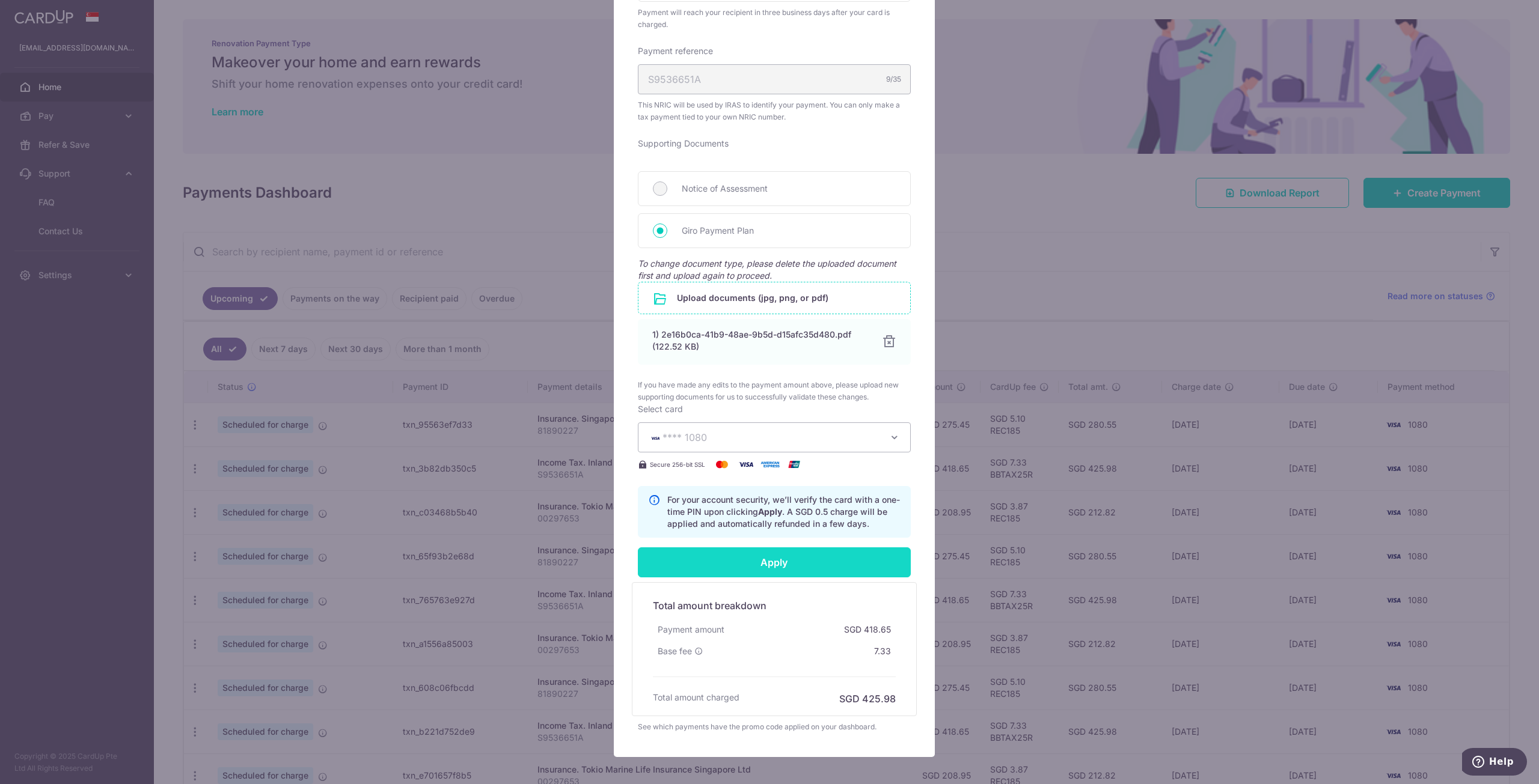
click at [845, 549] on input "Apply" at bounding box center [774, 562] width 273 height 30
type input "Successfully Applied"
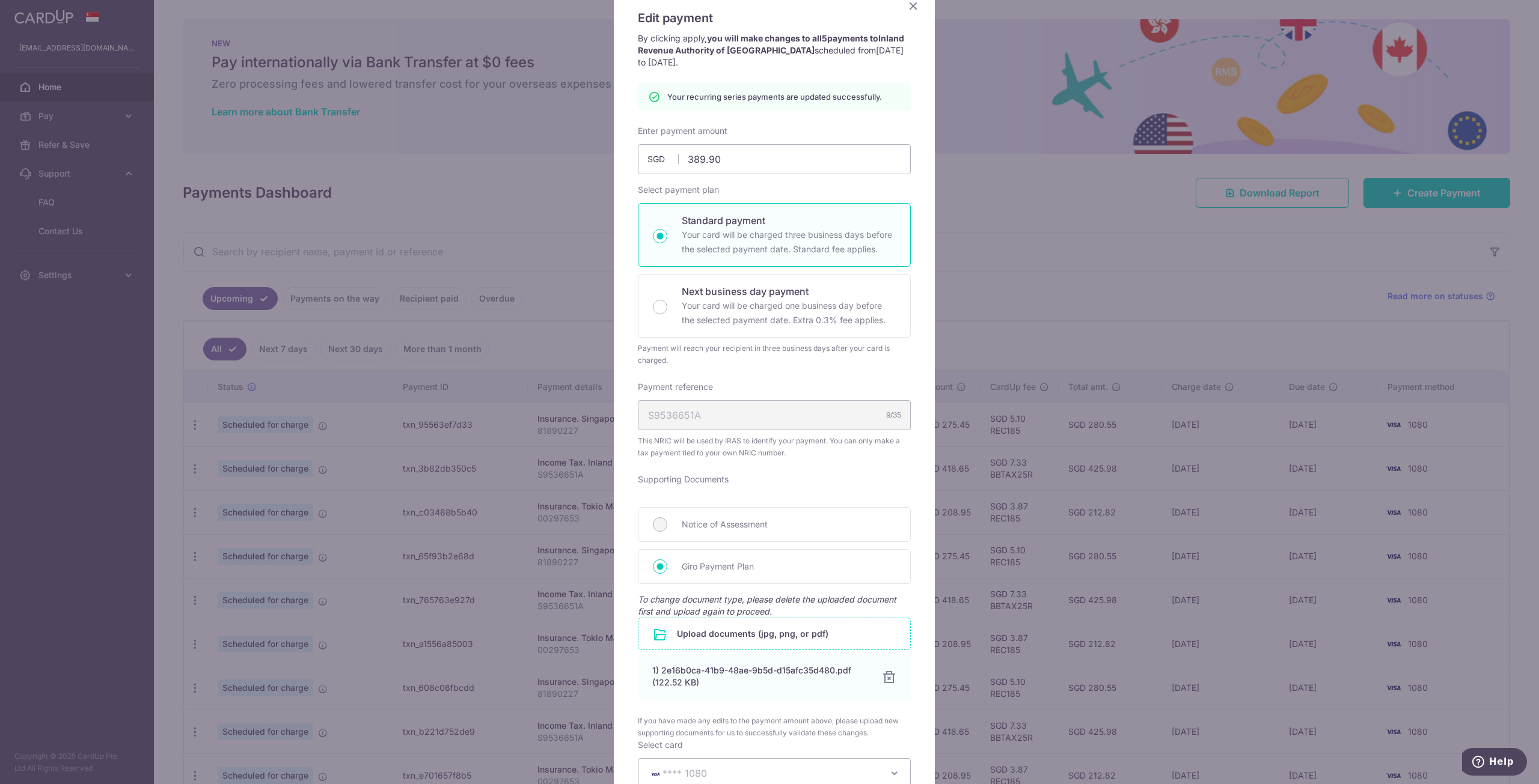
scroll to position [18, 0]
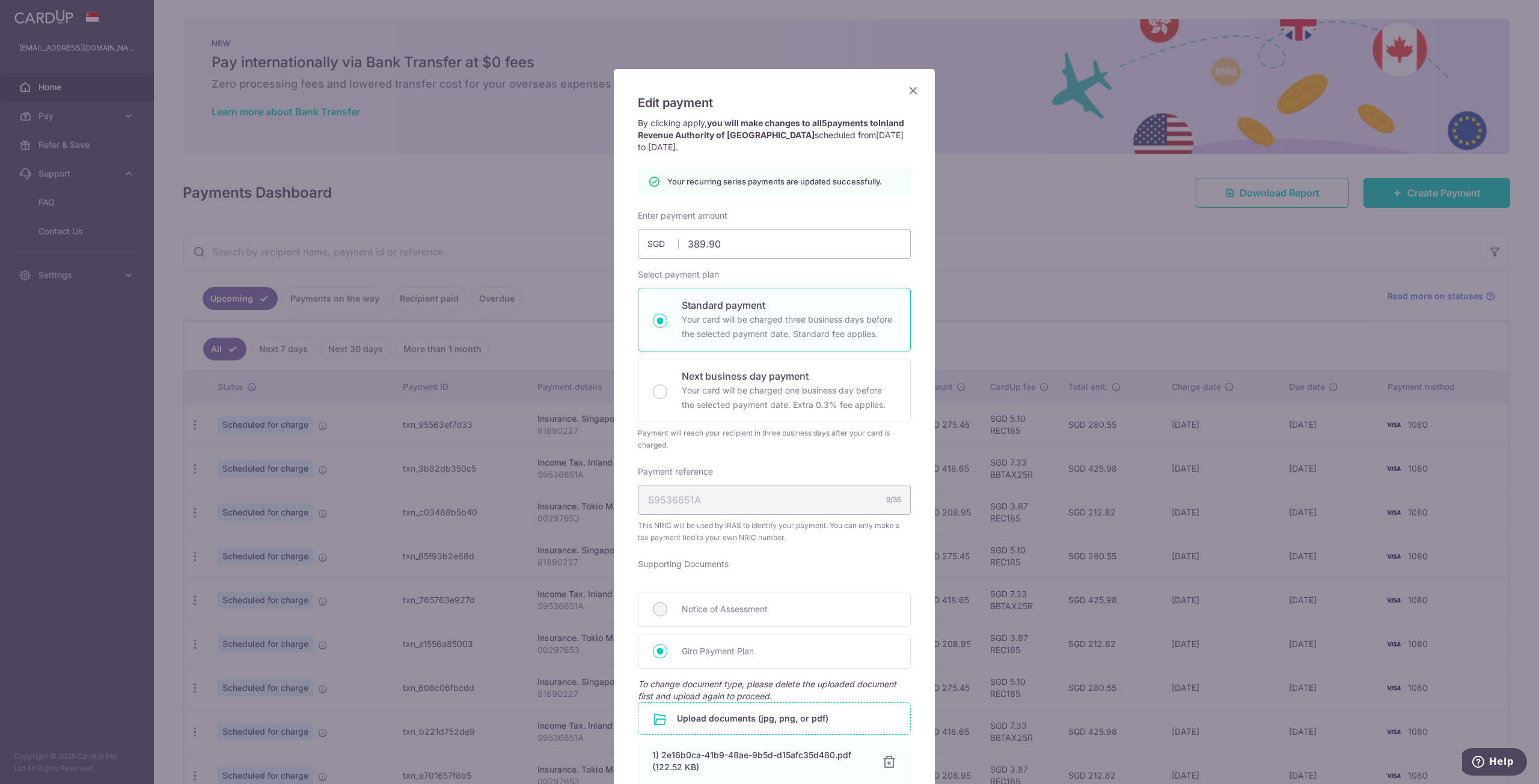
click at [913, 91] on icon "Close" at bounding box center [913, 90] width 15 height 15
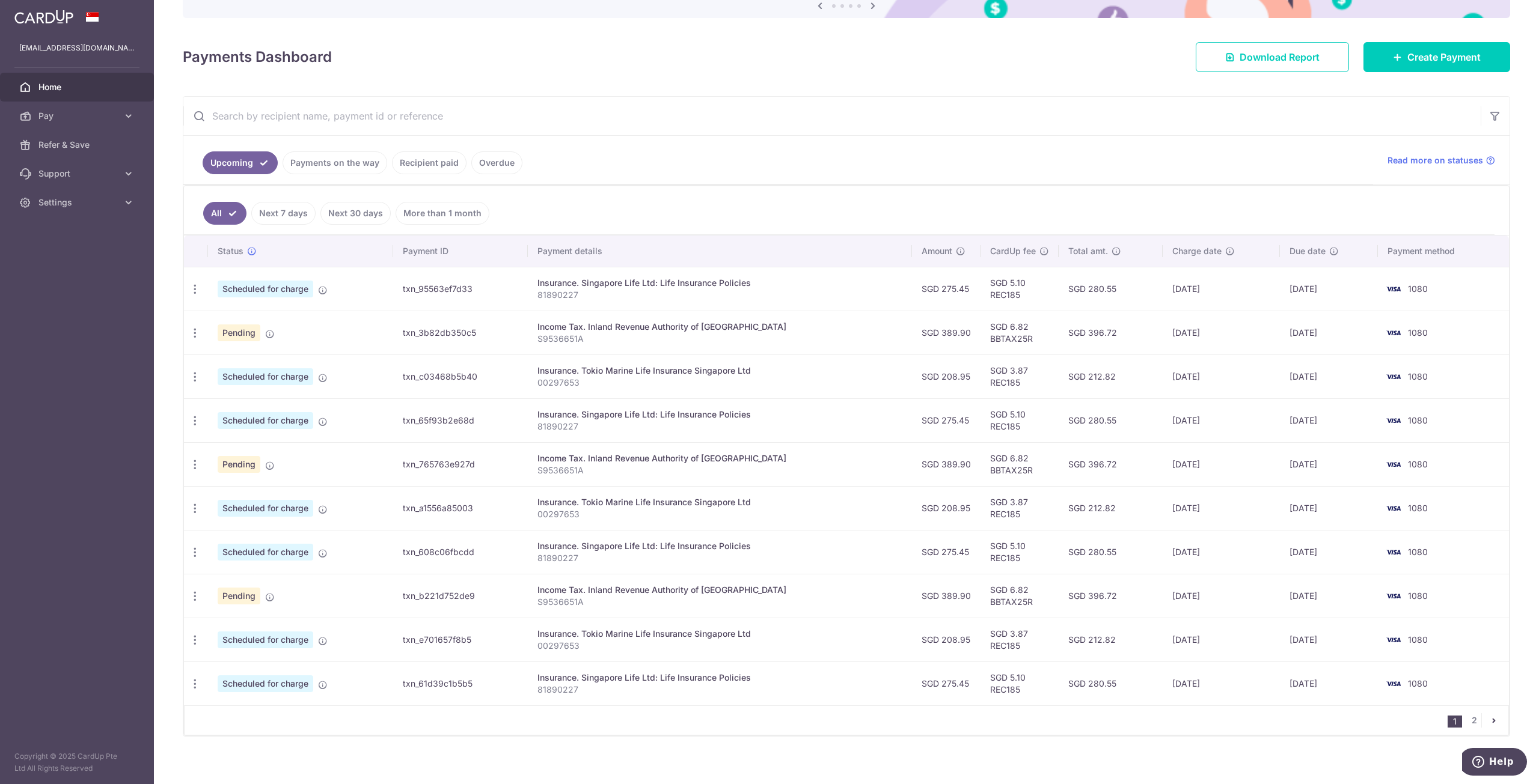
scroll to position [145, 0]
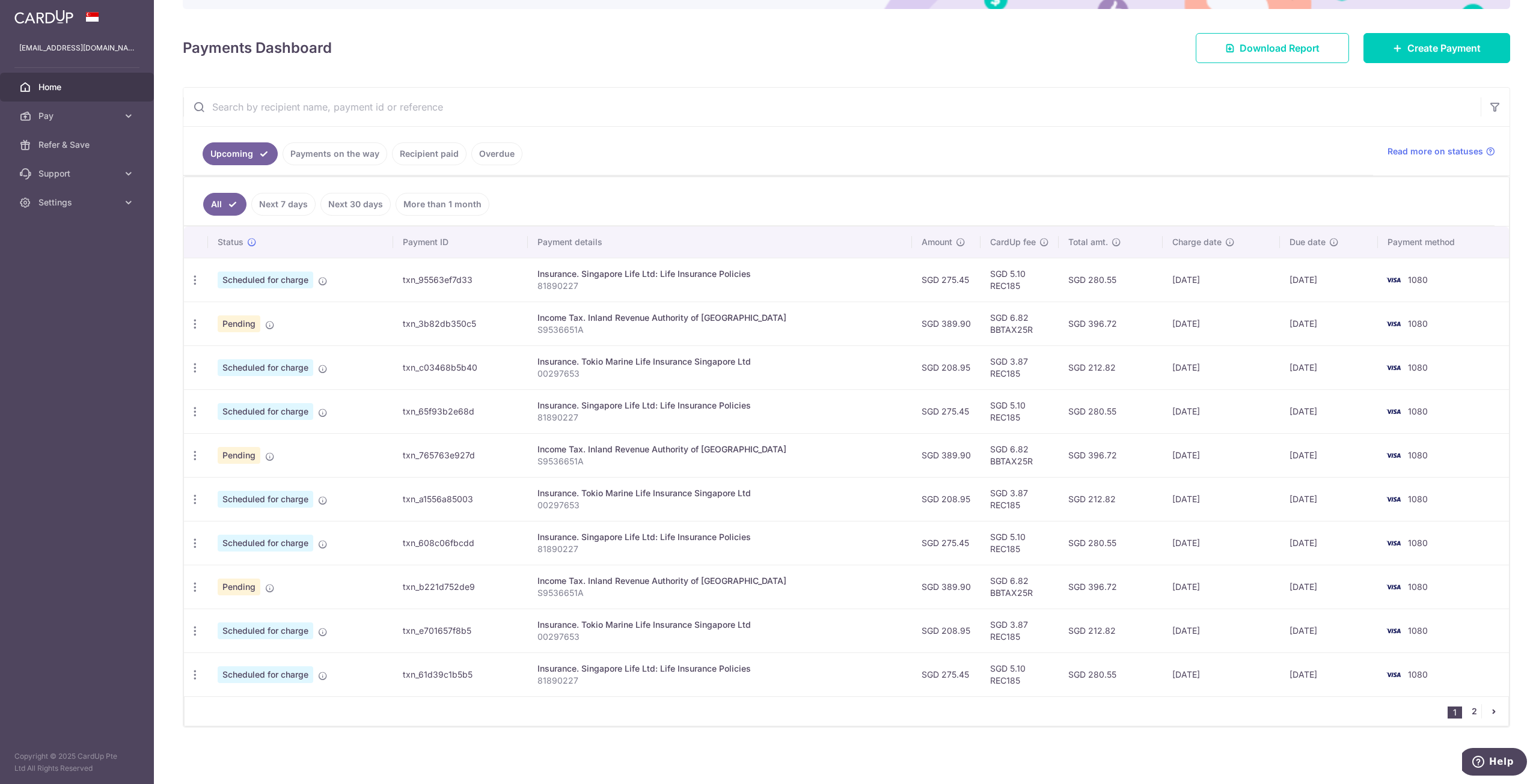
click at [1473, 714] on link "2" at bounding box center [1474, 712] width 15 height 15
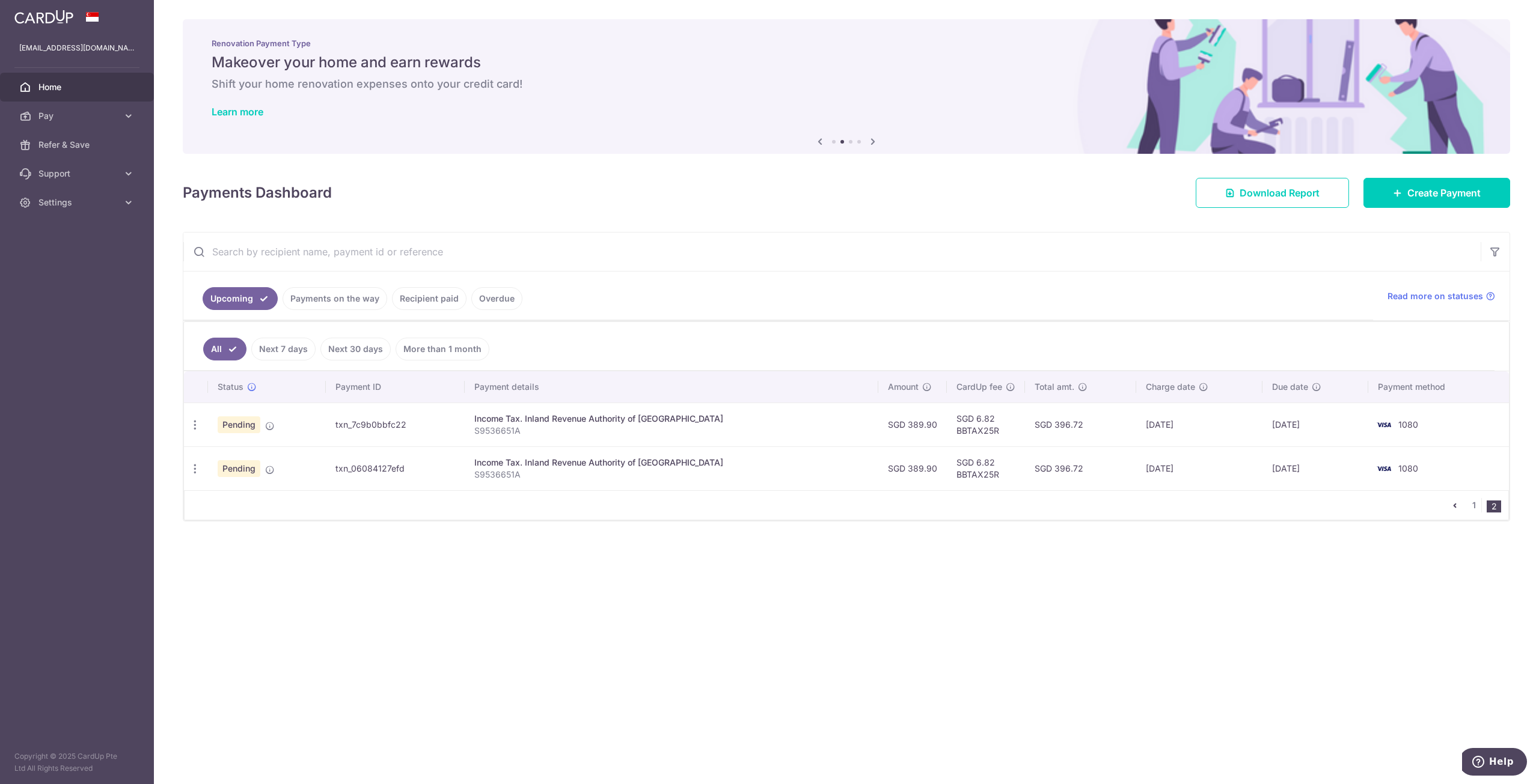
click at [82, 90] on span "Home" at bounding box center [78, 86] width 79 height 12
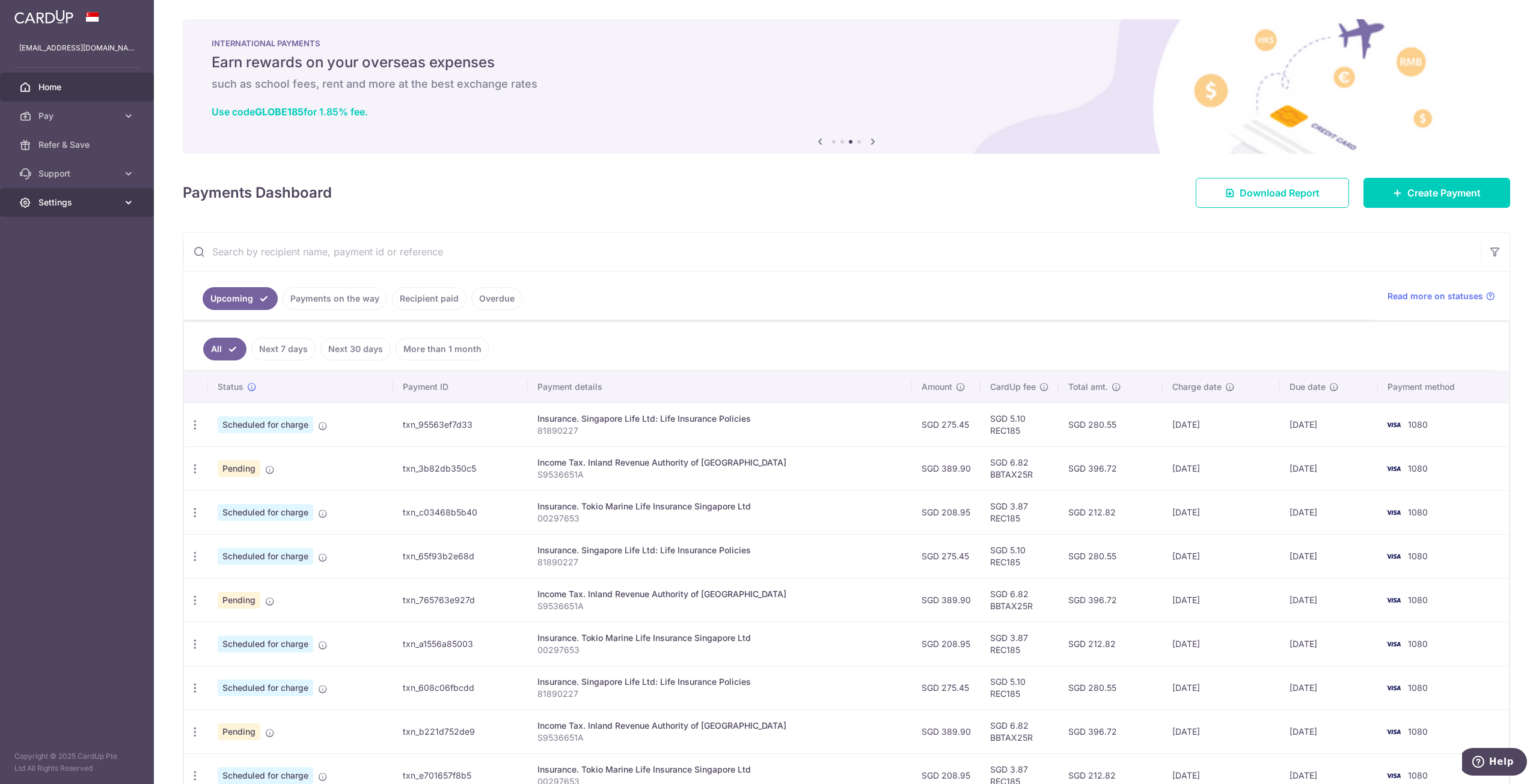
click at [122, 199] on link "Settings" at bounding box center [77, 202] width 154 height 29
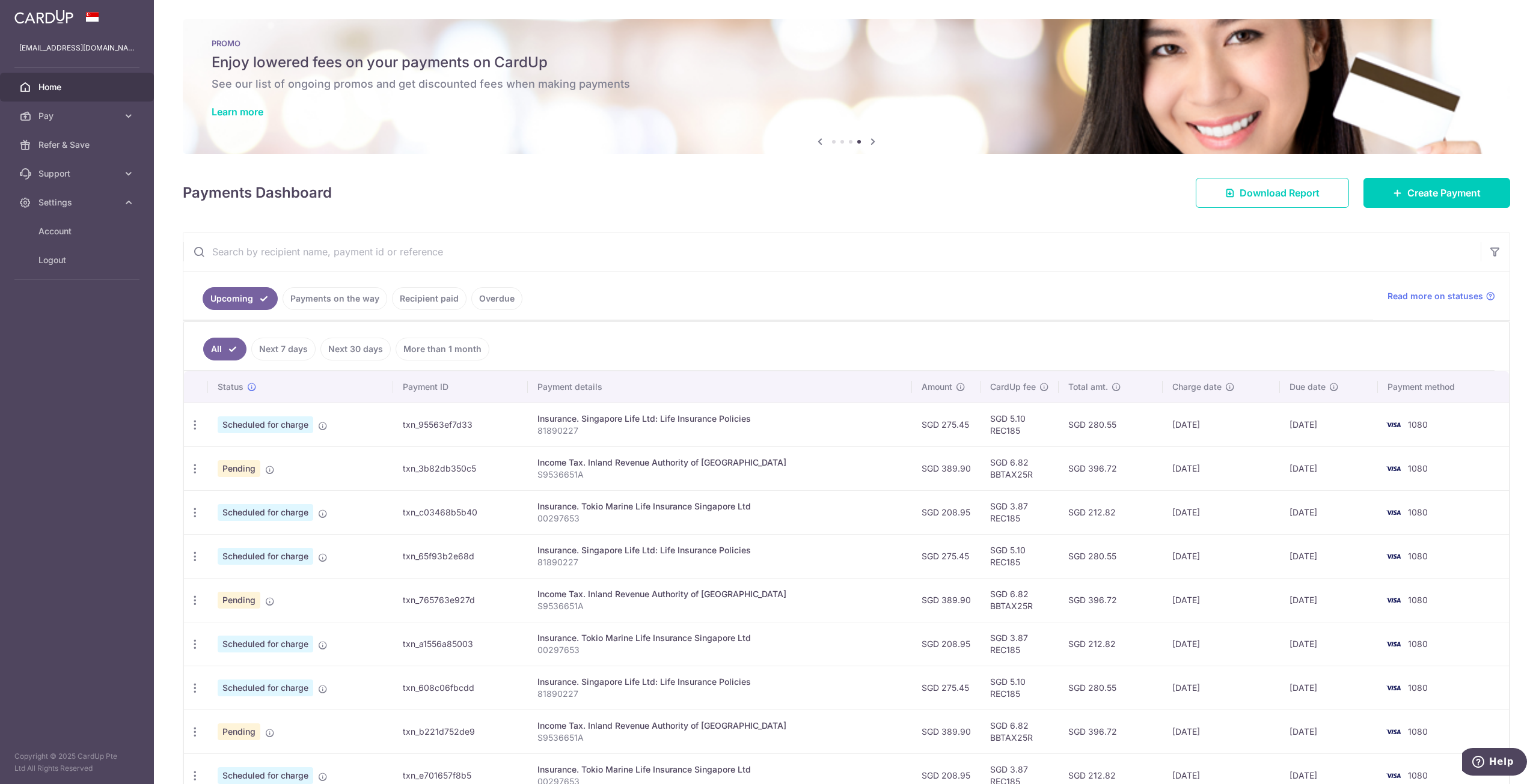
click at [65, 276] on ul "Account Logout" at bounding box center [77, 254] width 154 height 73
click at [69, 270] on link "Logout" at bounding box center [77, 260] width 154 height 29
